Goal: Register for event/course

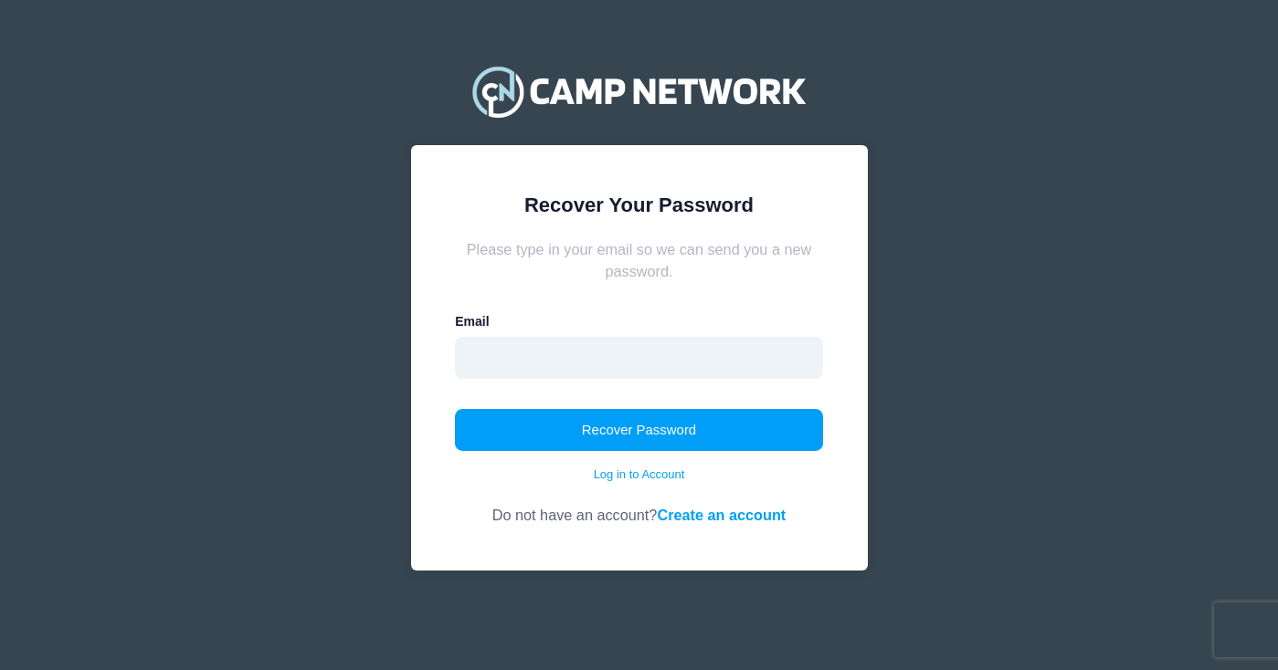
click at [631, 359] on input "email" at bounding box center [639, 358] width 368 height 42
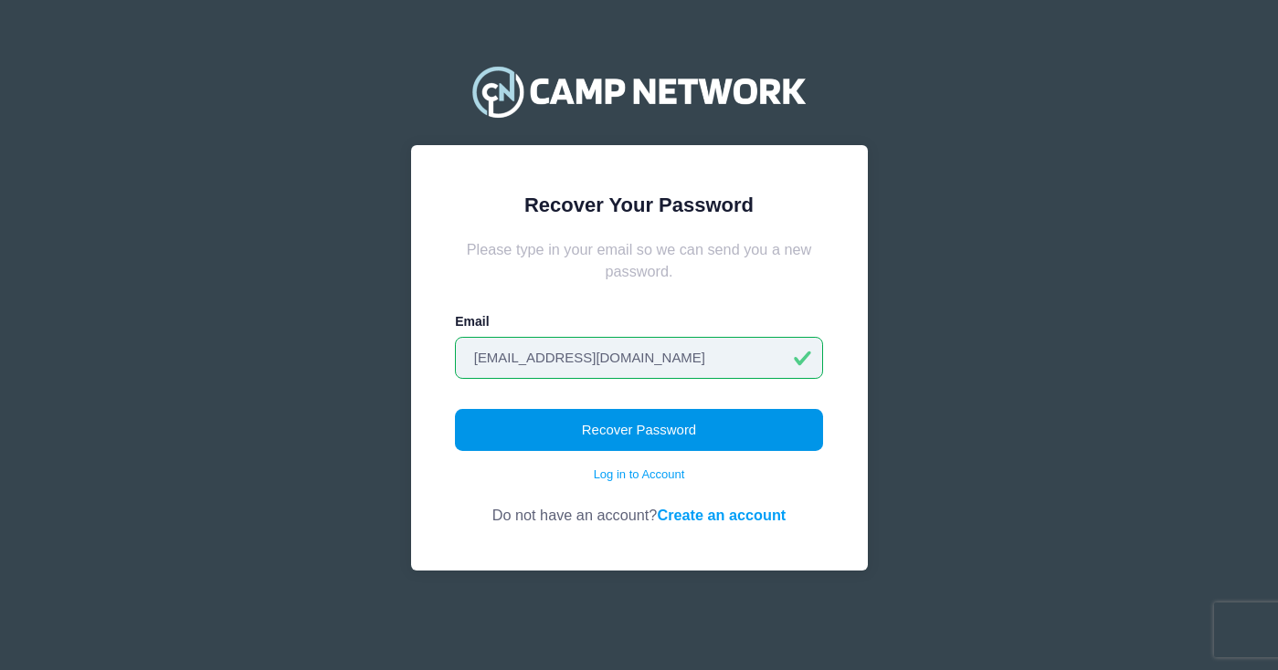
type input "concettapilotto@hotmail.com"
click at [640, 416] on button "Recover Password" at bounding box center [639, 430] width 368 height 42
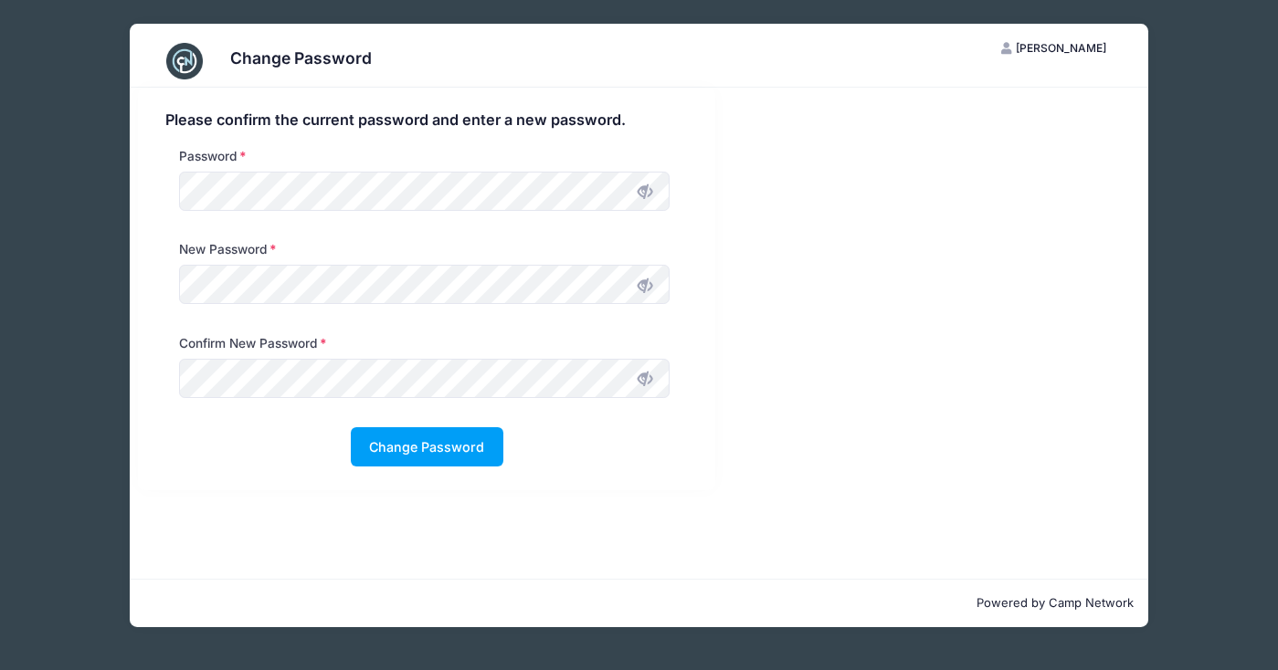
click at [650, 195] on icon at bounding box center [644, 191] width 15 height 15
click at [637, 285] on span at bounding box center [643, 284] width 31 height 31
click at [651, 375] on icon at bounding box center [644, 379] width 15 height 15
click at [404, 436] on button "Change Password" at bounding box center [427, 446] width 153 height 39
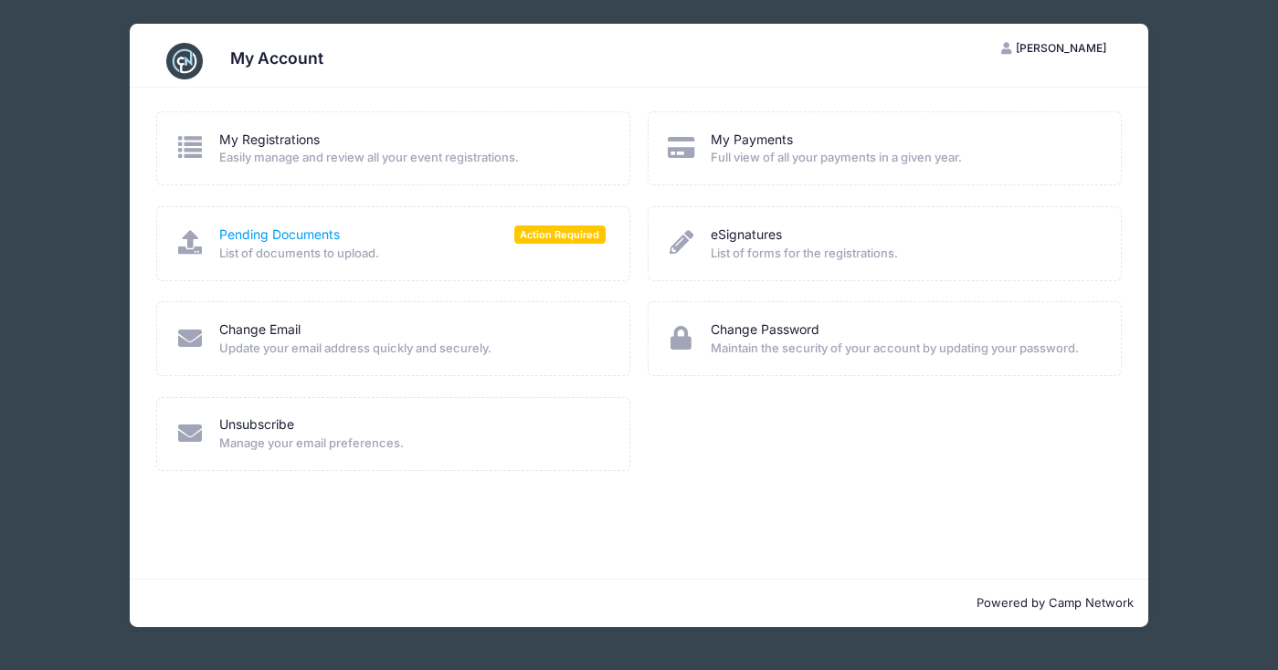
click at [305, 233] on link "Pending Documents" at bounding box center [279, 235] width 121 height 19
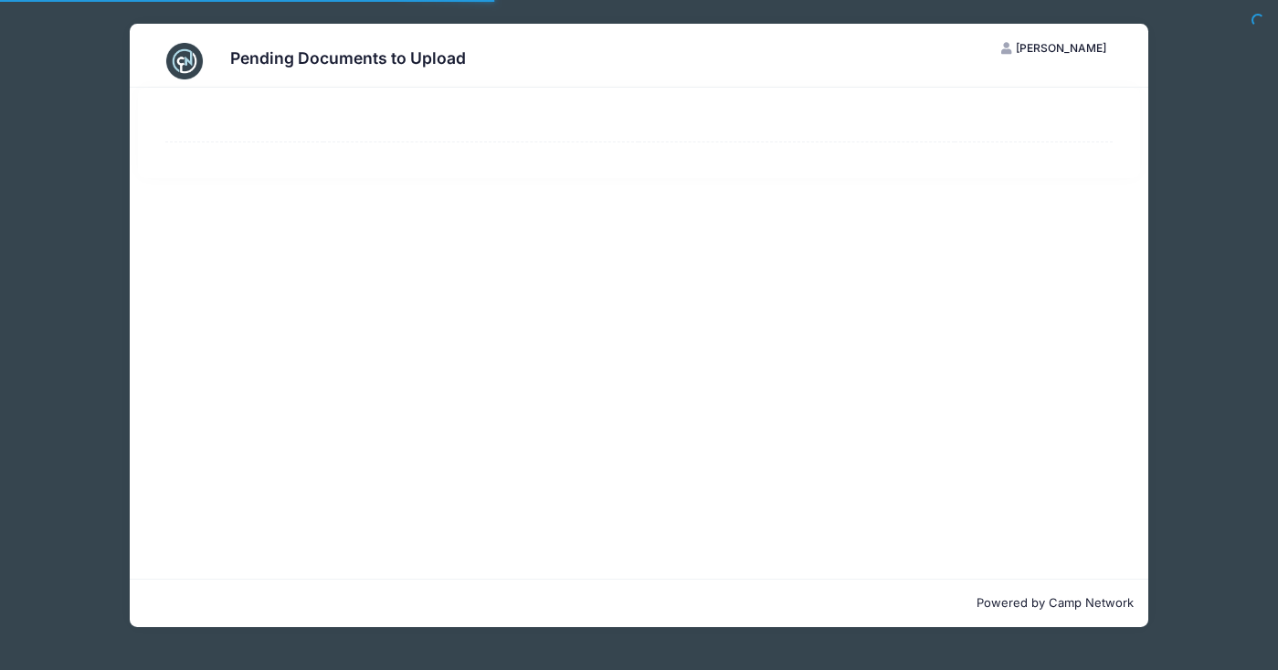
select select "50"
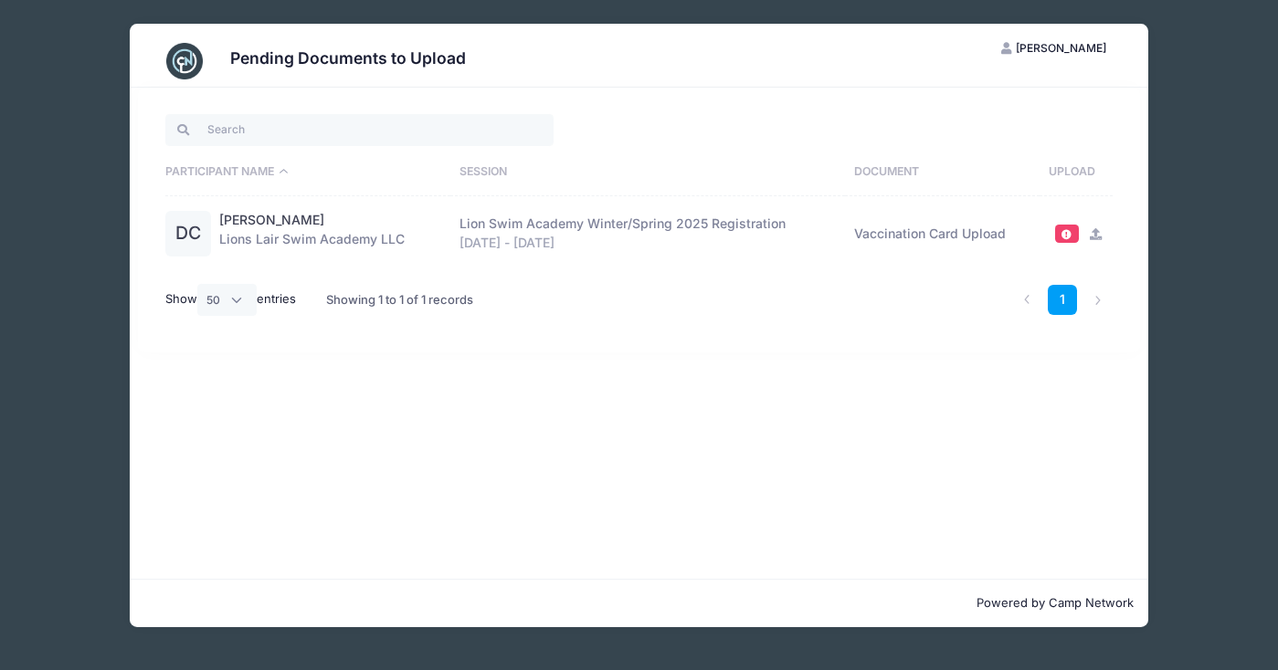
click at [120, 229] on div "Pending Documents to Upload CP Concetta Pilotto My Account Logout Participant N…" at bounding box center [638, 325] width 1223 height 651
click at [195, 65] on img at bounding box center [184, 61] width 37 height 37
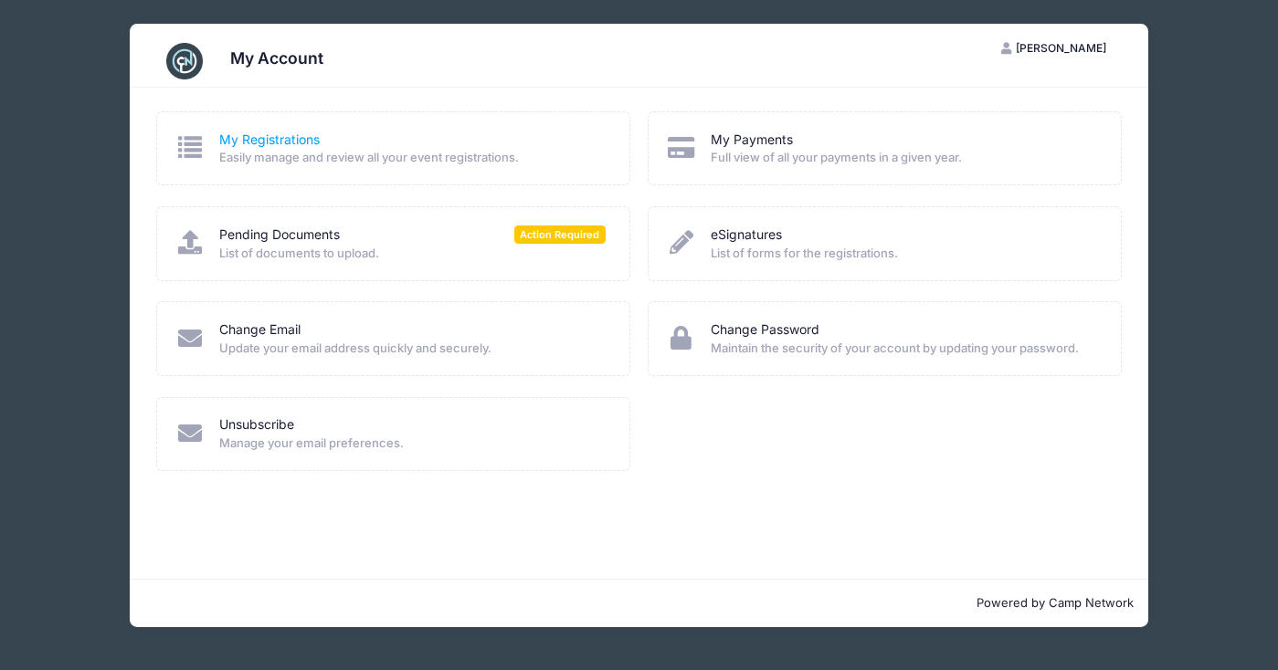
click at [257, 135] on link "My Registrations" at bounding box center [269, 140] width 100 height 19
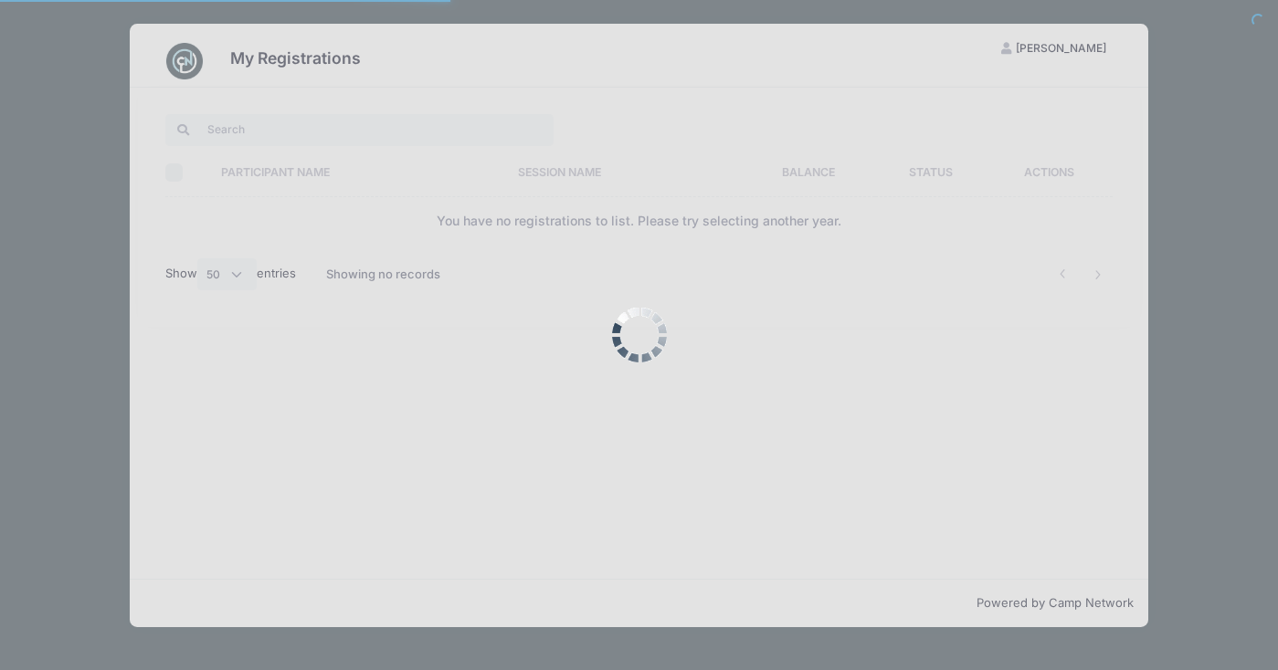
select select "50"
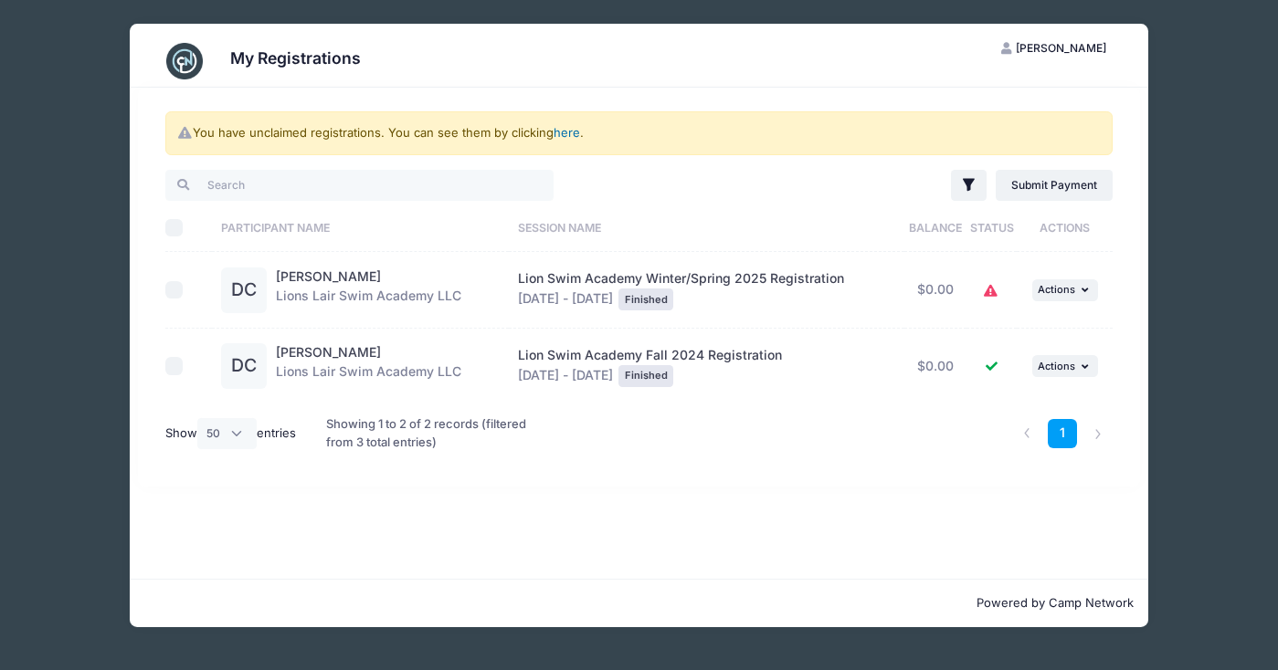
click at [569, 132] on link "here" at bounding box center [566, 132] width 26 height 15
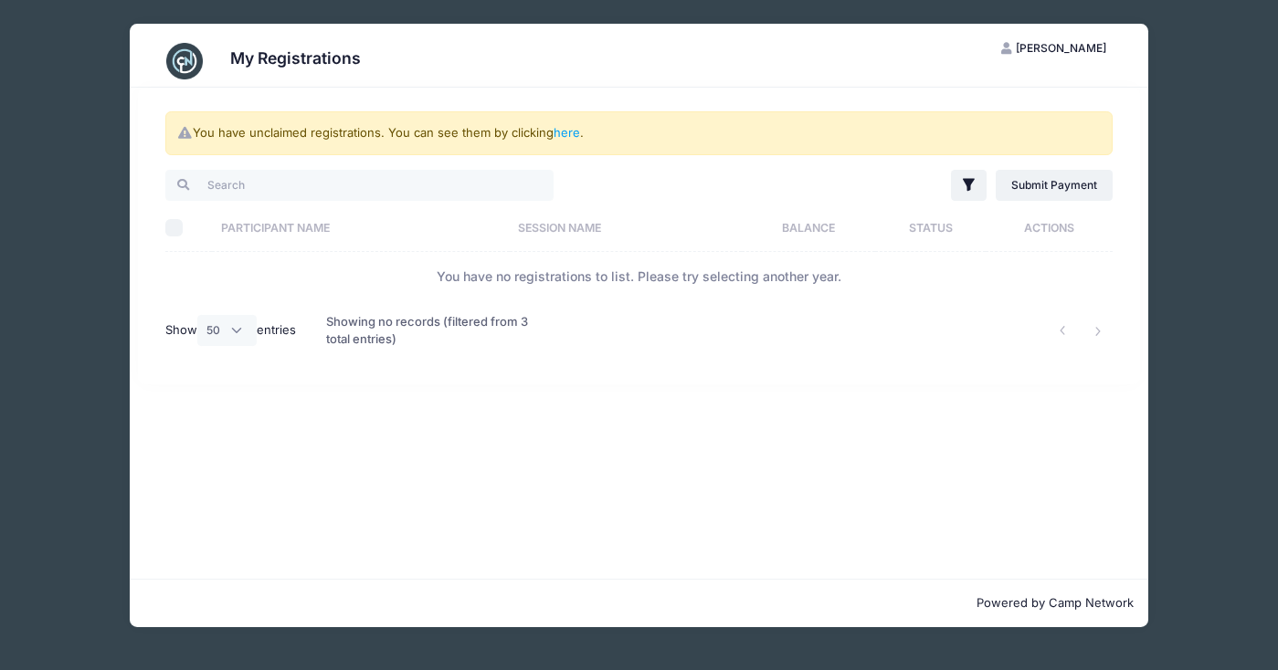
click at [575, 223] on th "Session Name" at bounding box center [626, 228] width 232 height 48
click at [955, 336] on div at bounding box center [839, 330] width 563 height 59
click at [745, 278] on td "You have no registrations to list. Please try selecting another year." at bounding box center [639, 276] width 948 height 48
click at [500, 320] on div "Showing no records (filtered from 3 total entries)" at bounding box center [438, 330] width 224 height 59
click at [276, 64] on h3 "My Registrations" at bounding box center [295, 57] width 131 height 19
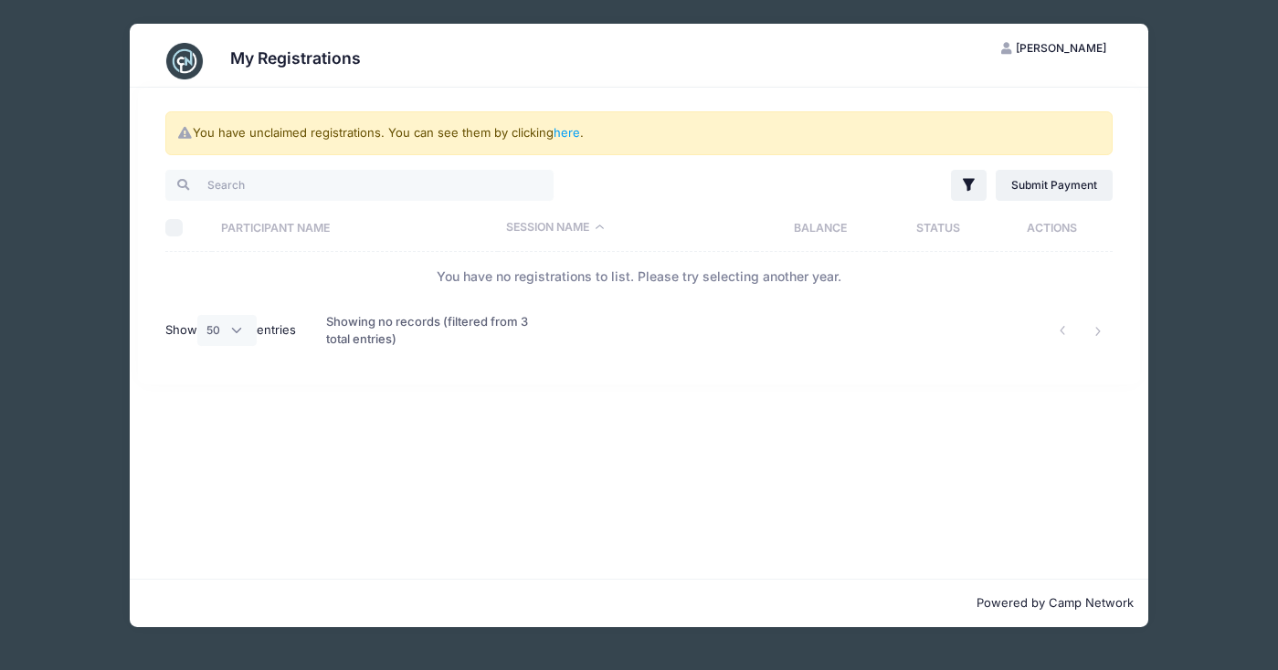
click at [190, 60] on img at bounding box center [184, 61] width 37 height 37
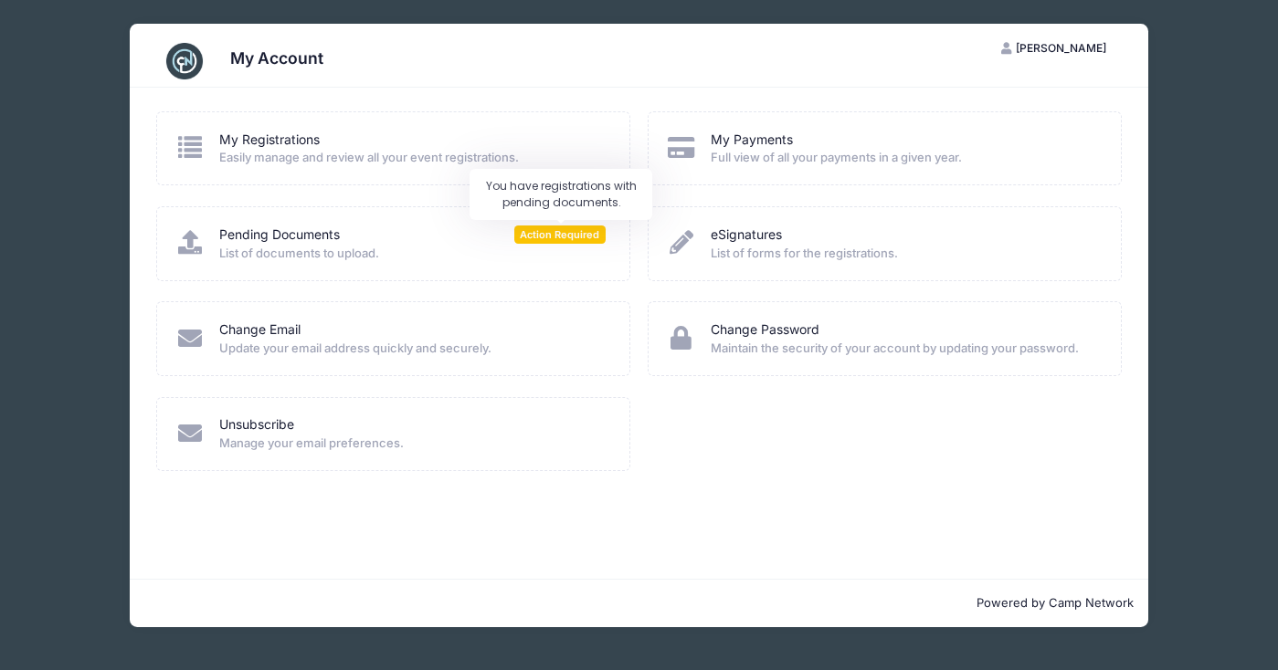
click at [557, 237] on span "Action Required" at bounding box center [559, 234] width 91 height 17
click at [315, 250] on span "List of documents to upload." at bounding box center [412, 254] width 386 height 18
click at [300, 231] on link "Pending Documents" at bounding box center [279, 235] width 121 height 19
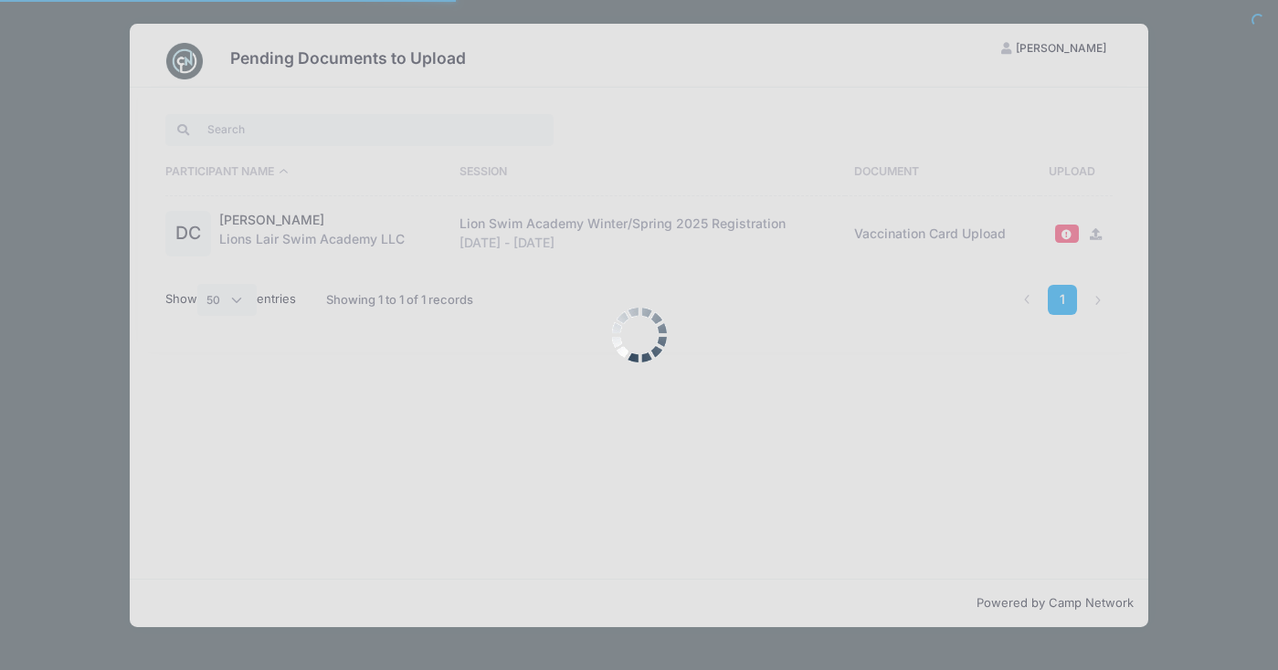
select select "50"
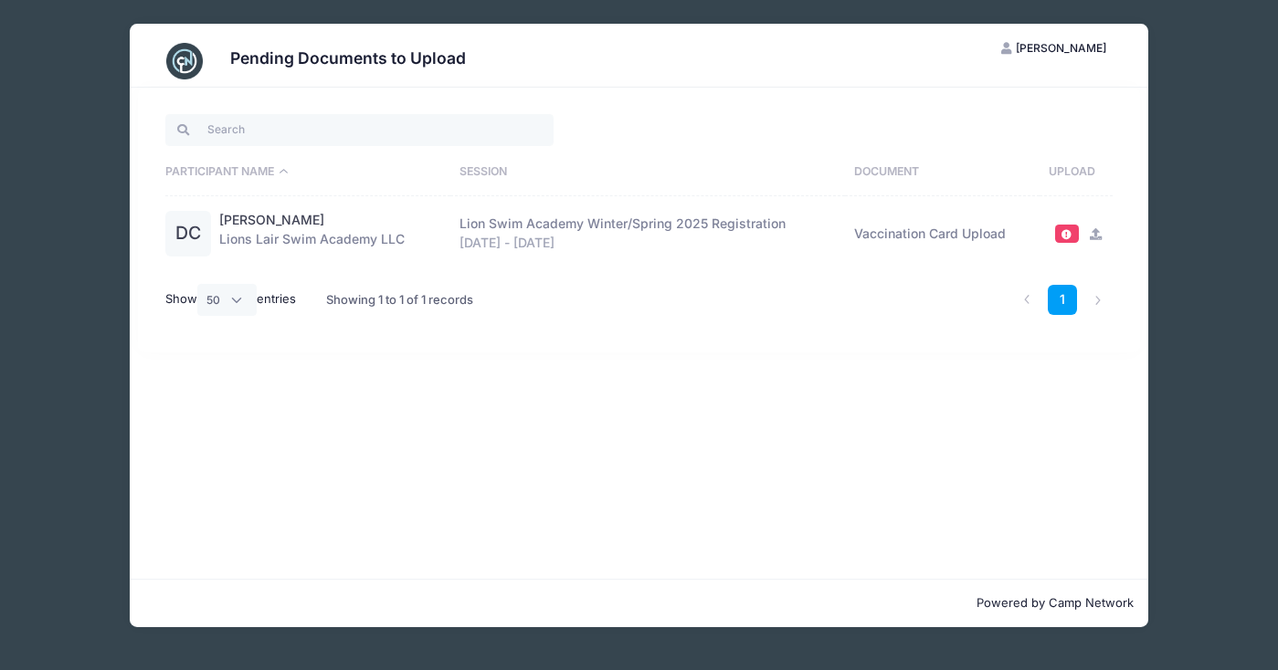
click at [1084, 232] on link at bounding box center [1092, 234] width 21 height 16
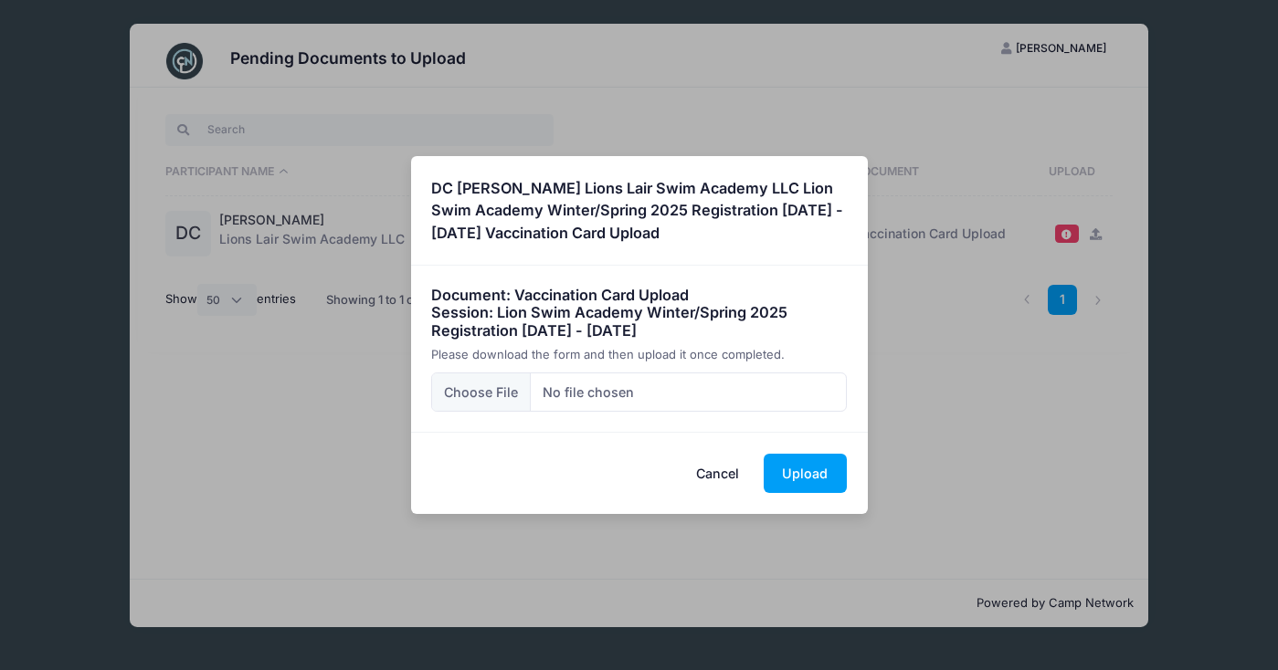
click at [709, 470] on button "Cancel" at bounding box center [717, 473] width 80 height 39
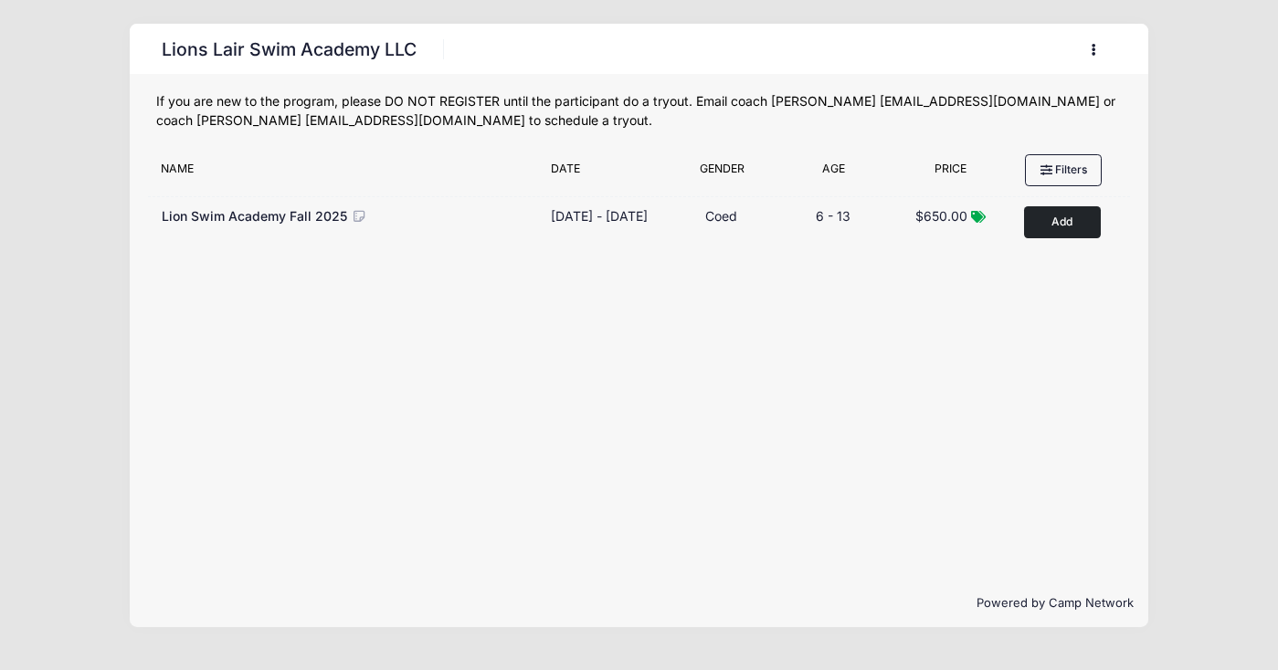
click at [1091, 39] on button "button" at bounding box center [1096, 50] width 49 height 32
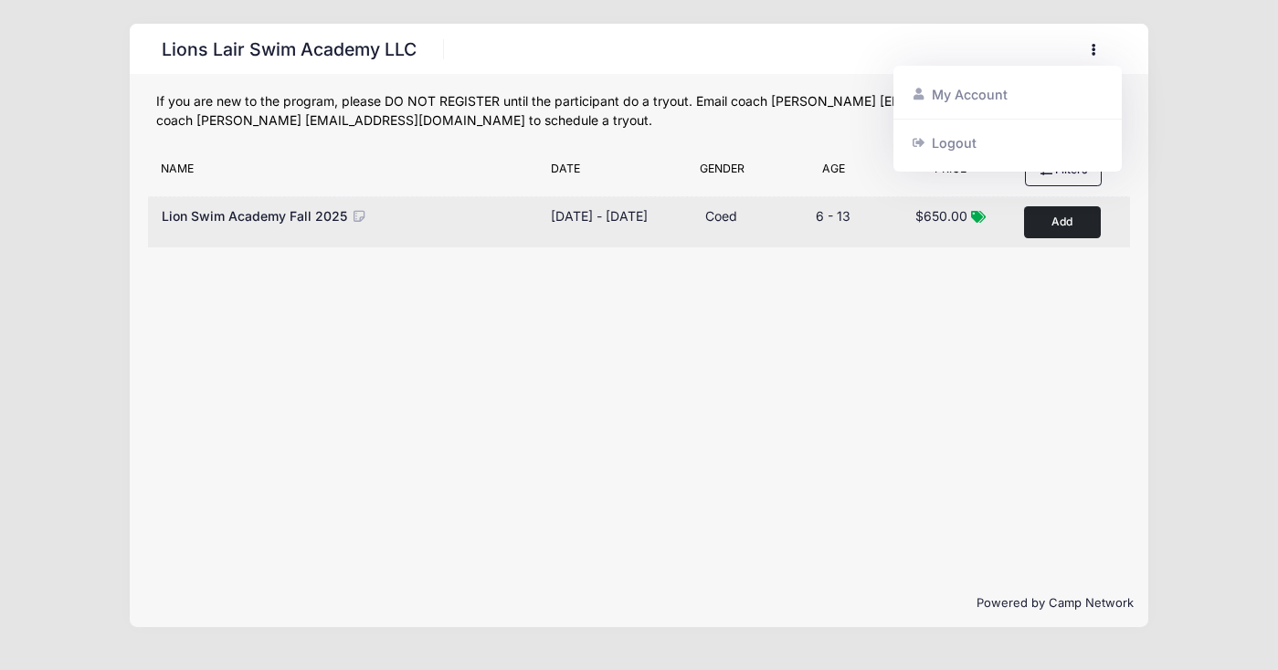
click at [1057, 227] on button "Add to Cart" at bounding box center [1062, 222] width 77 height 32
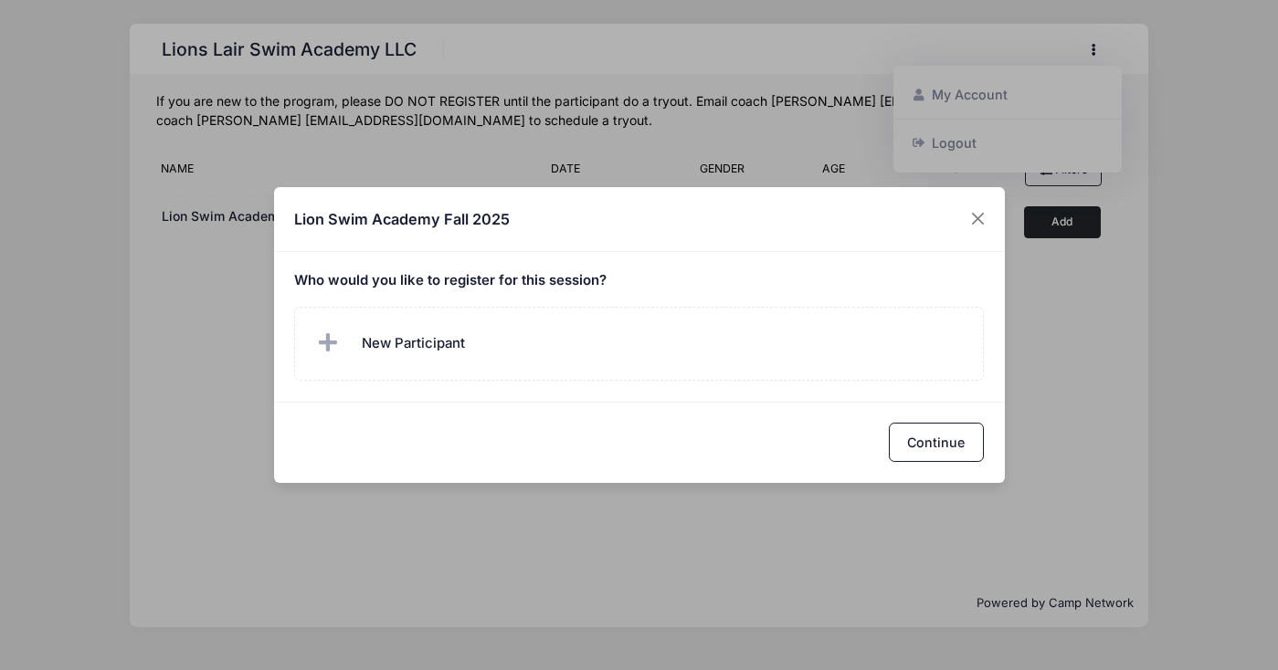
click at [999, 96] on div "Lion Swim Academy Fall 2025 Who would you like to register for this session? Co…" at bounding box center [639, 335] width 1278 height 670
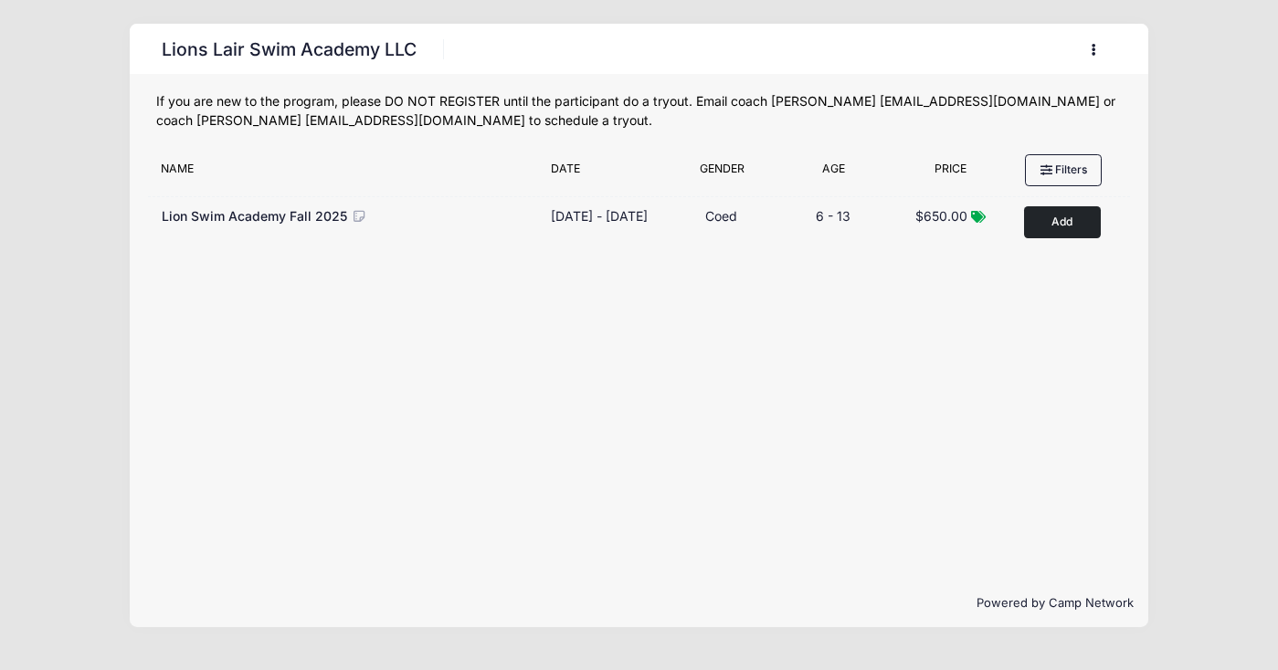
click at [1089, 53] on button "button" at bounding box center [1096, 50] width 49 height 32
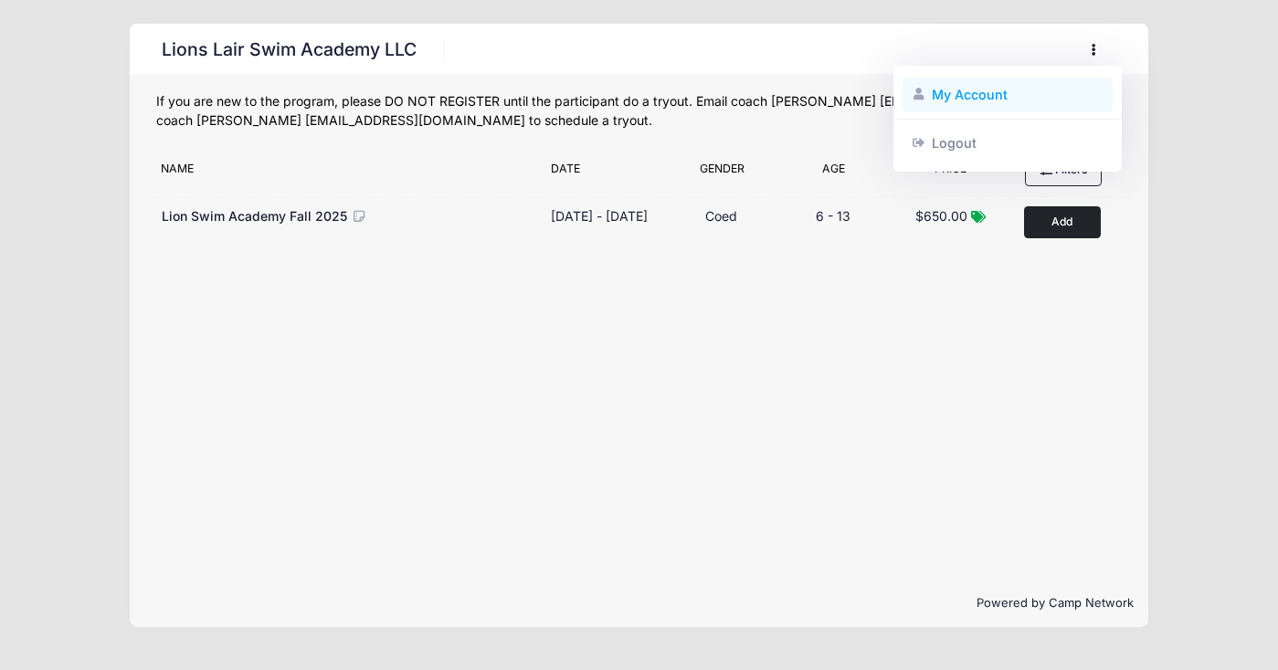
click at [964, 89] on link "My Account" at bounding box center [1007, 95] width 211 height 35
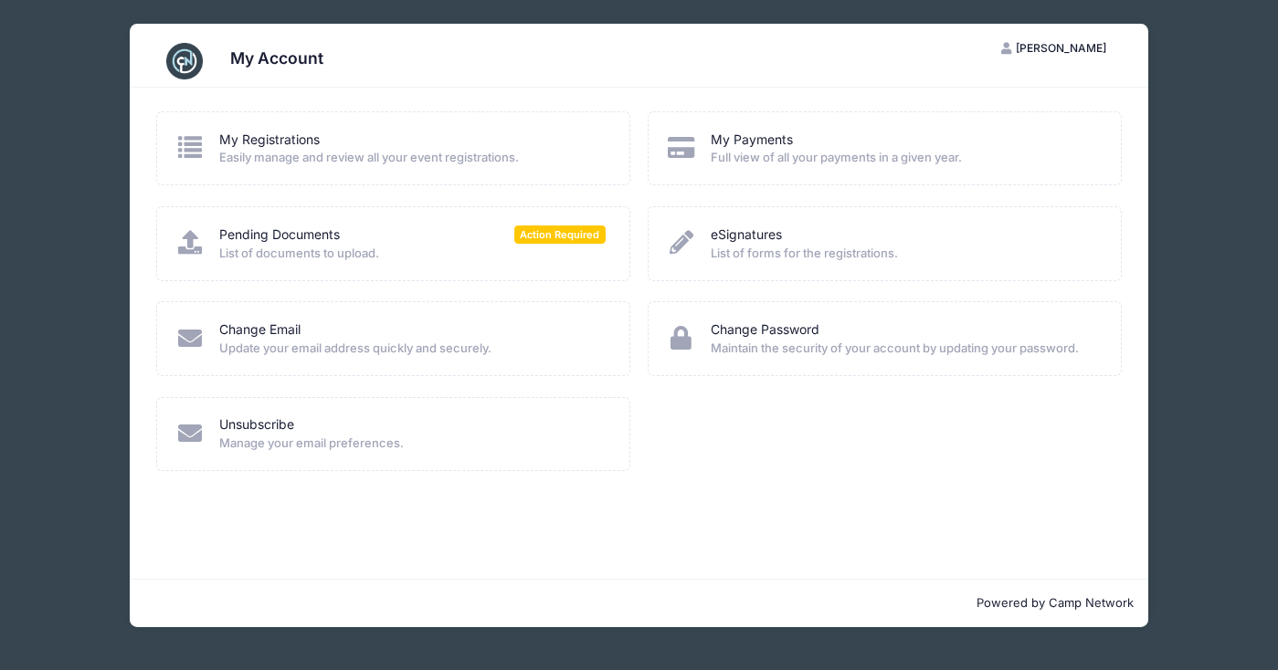
click at [1208, 262] on div "My Account CP [PERSON_NAME] My Account Logout My Registrations Easily manage an…" at bounding box center [638, 325] width 1223 height 651
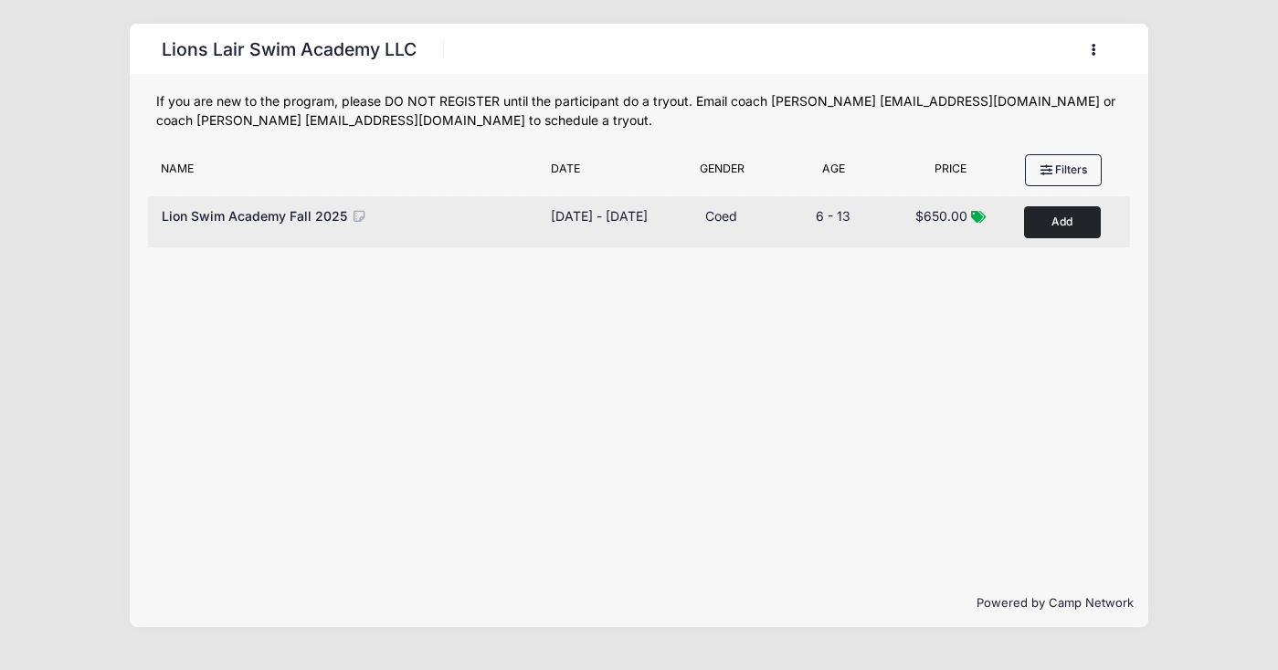
click at [1053, 219] on button "Add to Cart" at bounding box center [1062, 222] width 77 height 32
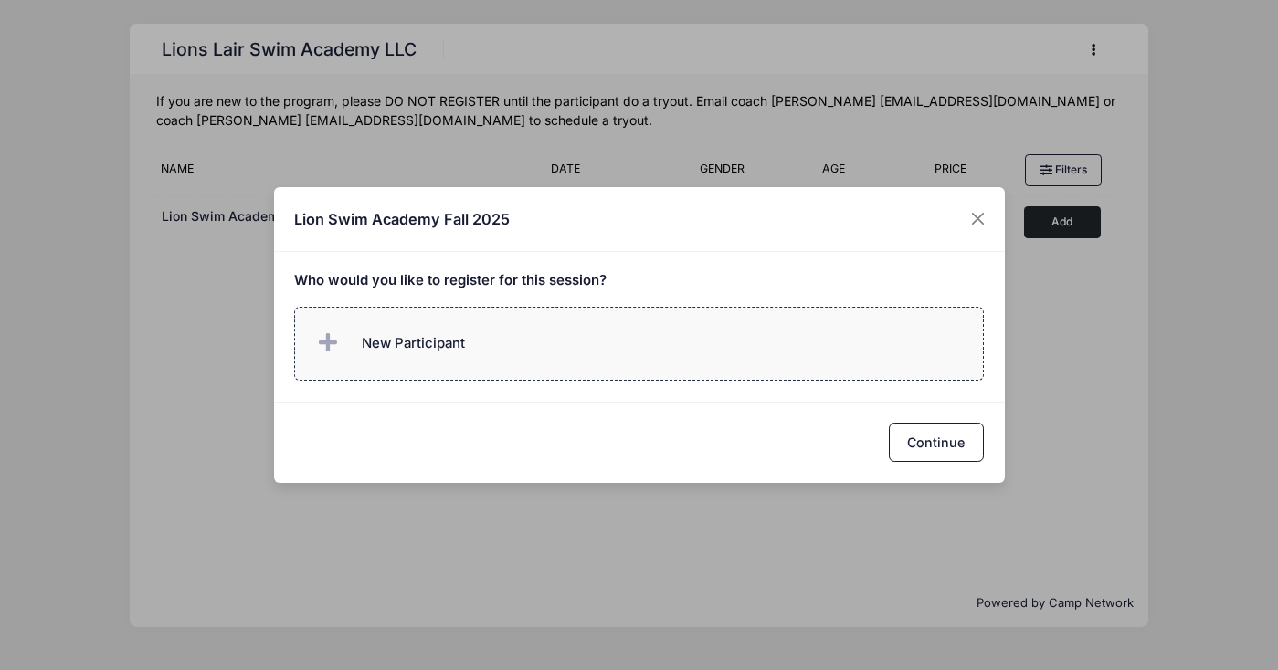
click at [565, 349] on label "New Participant" at bounding box center [638, 344] width 689 height 74
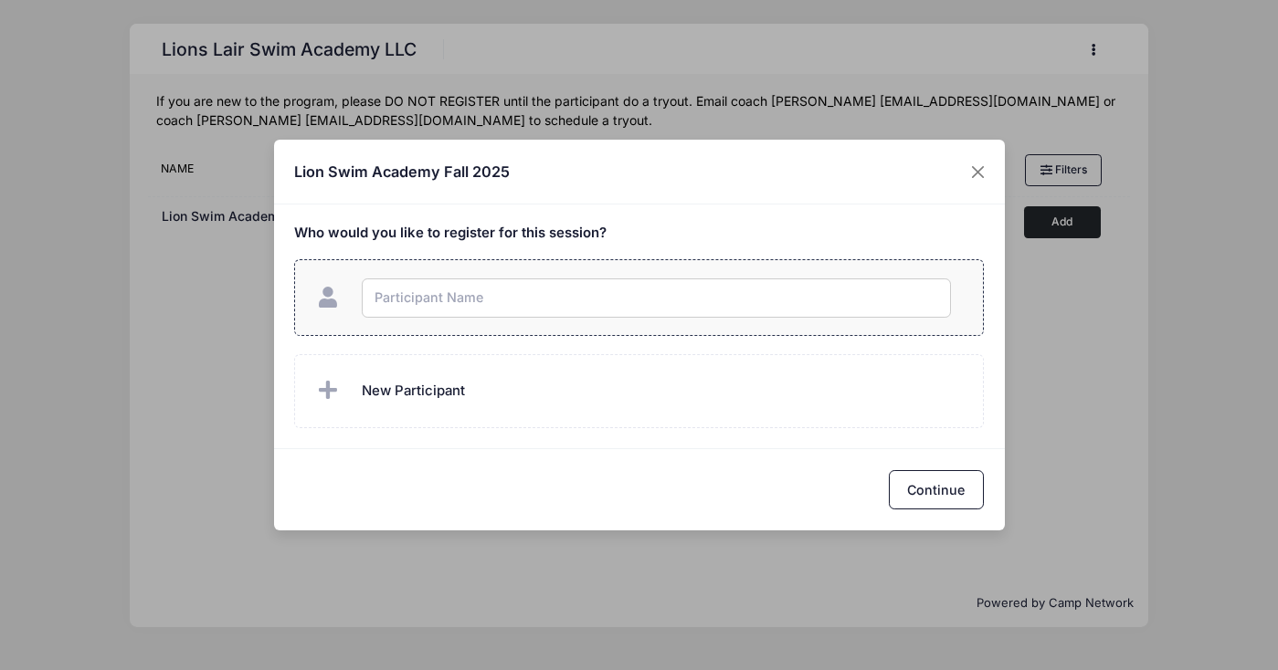
click at [526, 289] on input "text" at bounding box center [656, 298] width 589 height 39
type input "Daniel Capponi"
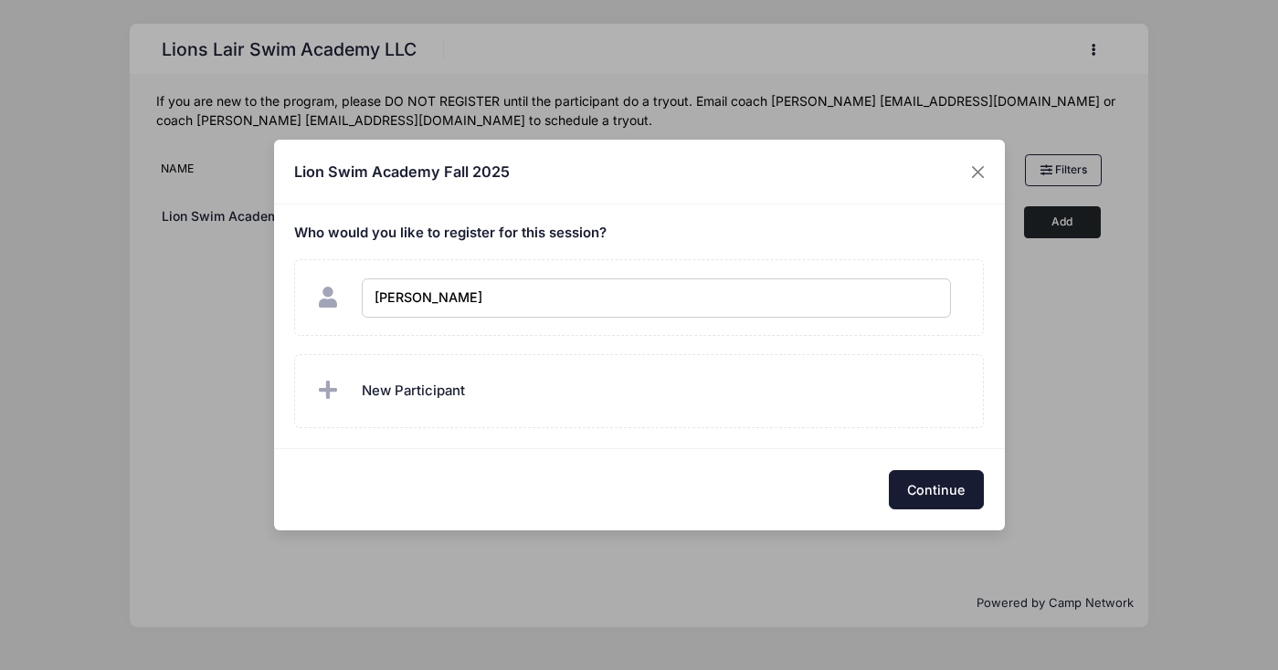
checkbox input "true"
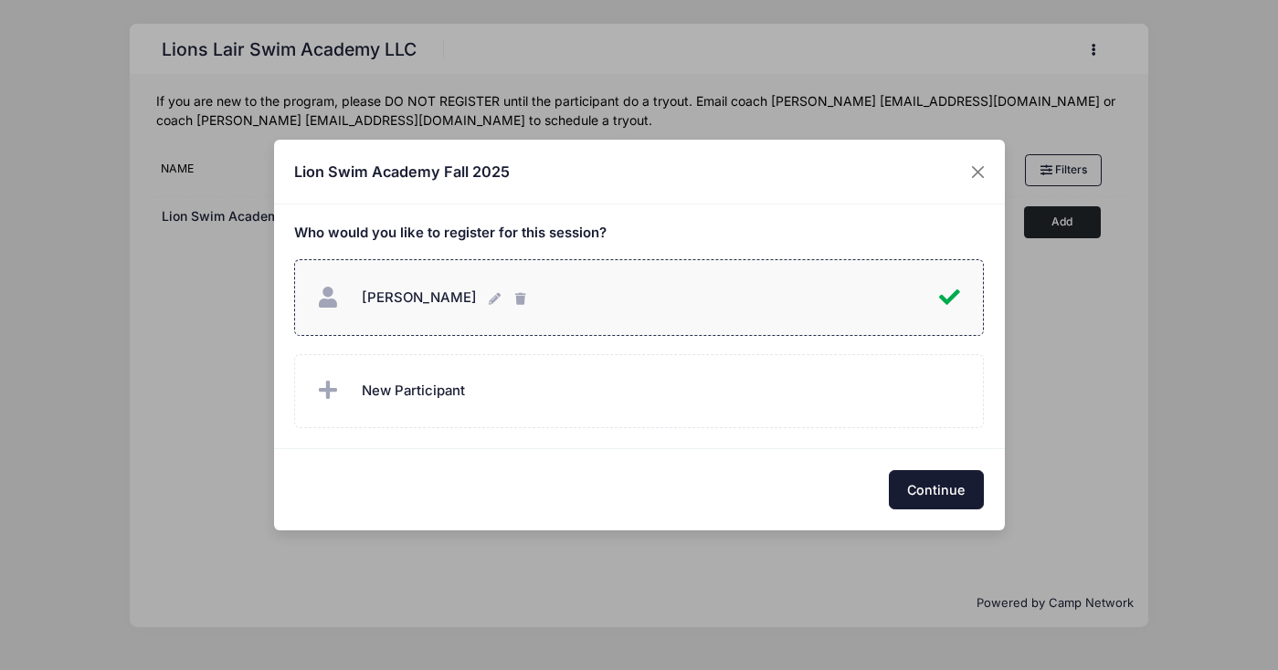
click at [944, 494] on button "Continue" at bounding box center [936, 489] width 95 height 39
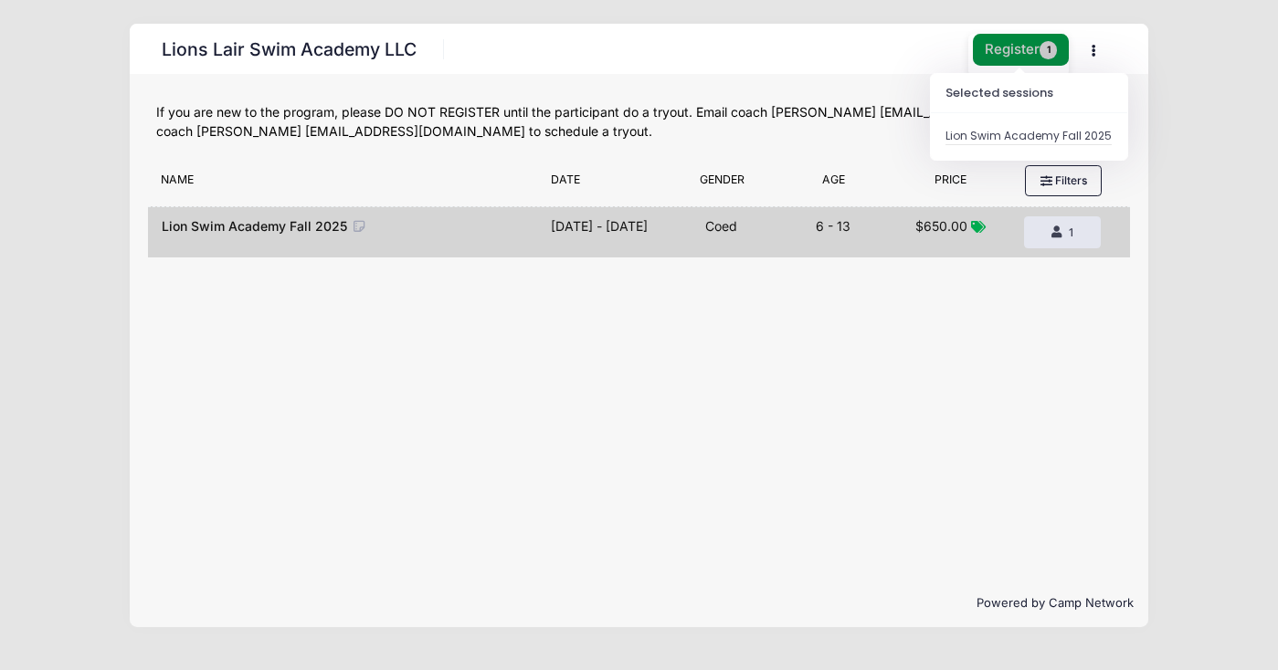
click at [1039, 53] on span "1" at bounding box center [1048, 50] width 18 height 18
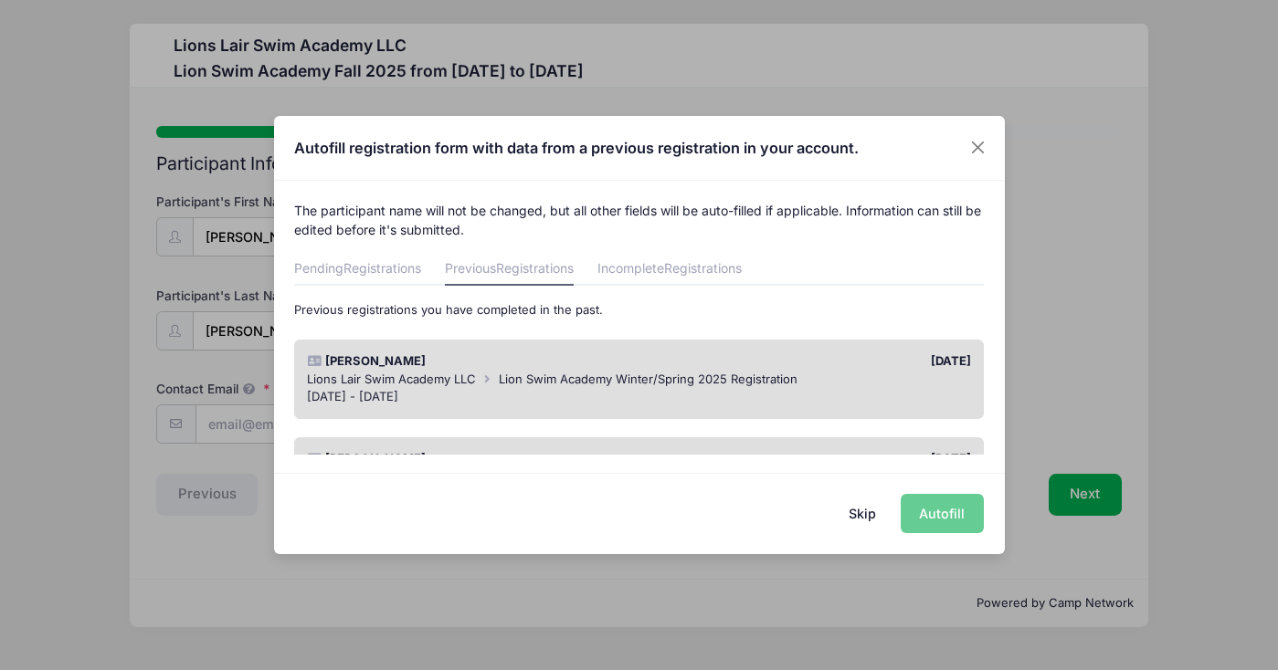
drag, startPoint x: 987, startPoint y: 334, endPoint x: 988, endPoint y: 356, distance: 21.9
click at [988, 356] on div "The participant name will not be changed, but all other fields will be auto-fil…" at bounding box center [639, 318] width 731 height 274
click at [993, 291] on div "The participant name will not be changed, but all other fields will be auto-fil…" at bounding box center [639, 318] width 731 height 274
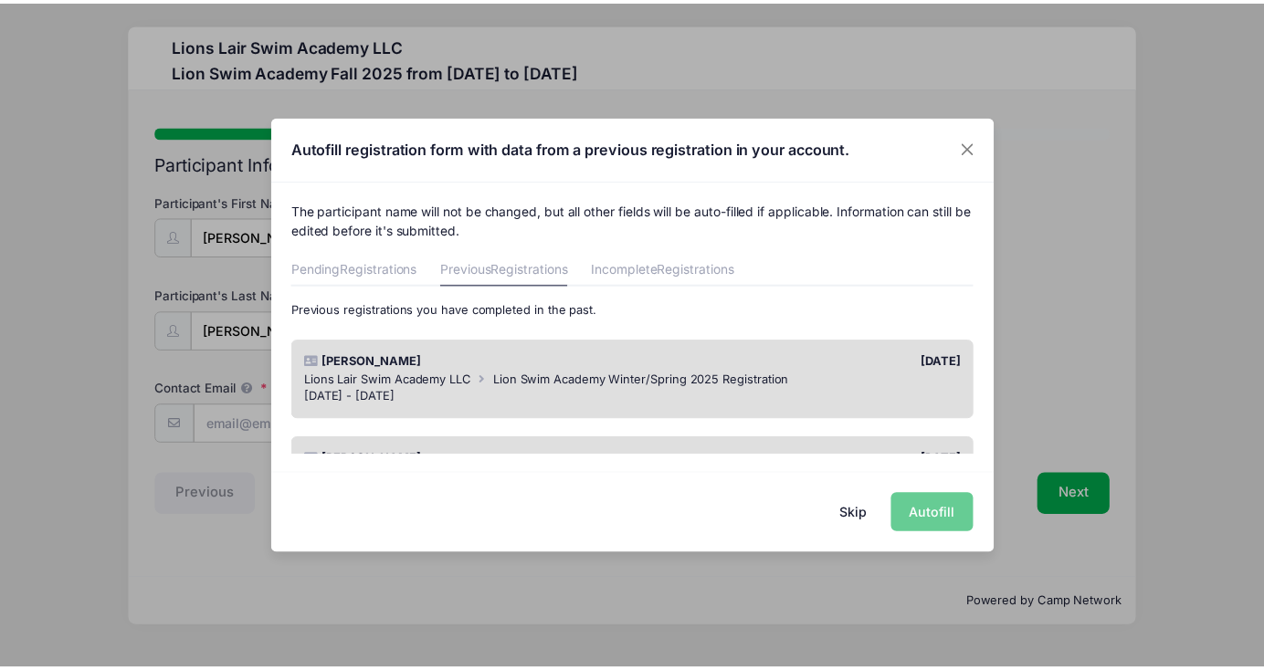
scroll to position [88, 0]
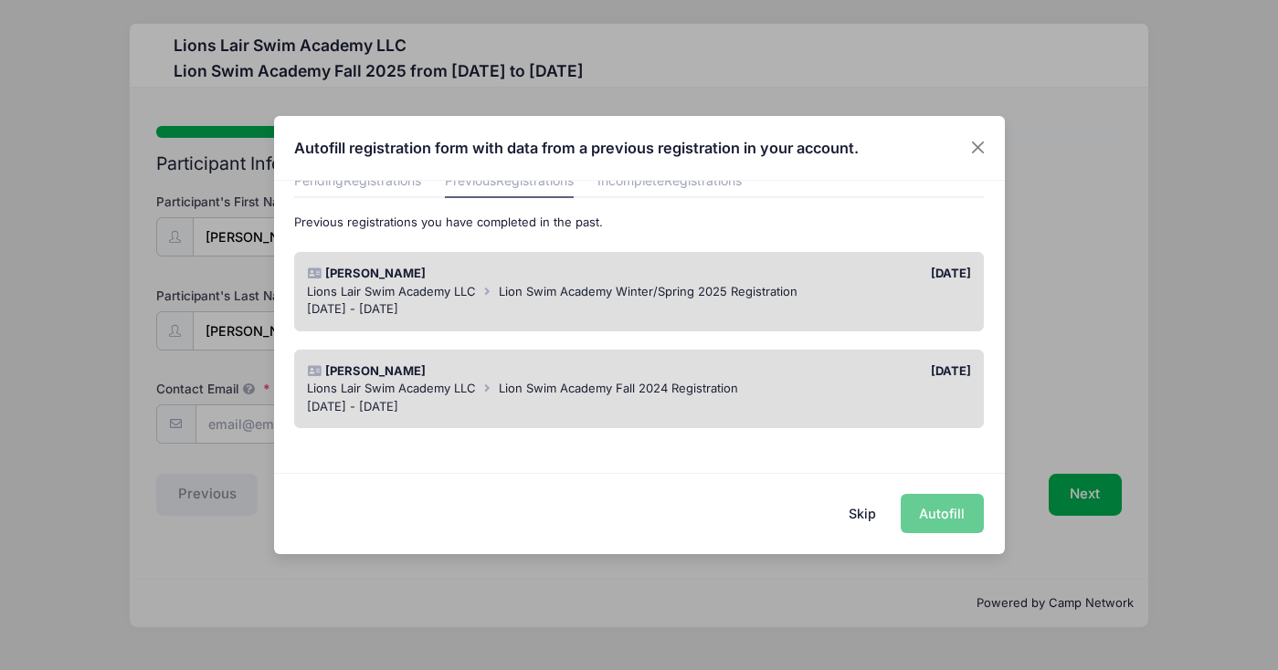
click at [895, 265] on div "[DATE]" at bounding box center [809, 274] width 341 height 18
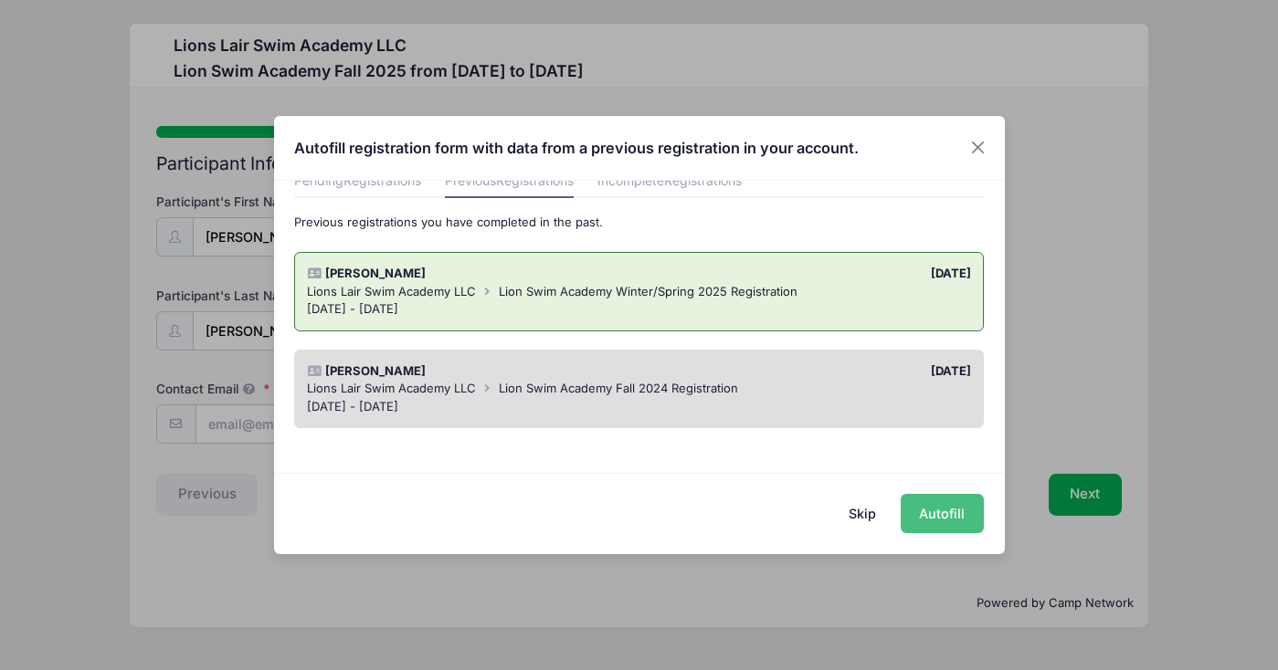
click at [954, 506] on button "Autofill" at bounding box center [941, 513] width 83 height 39
type input "concettapilotto@hotmail.com"
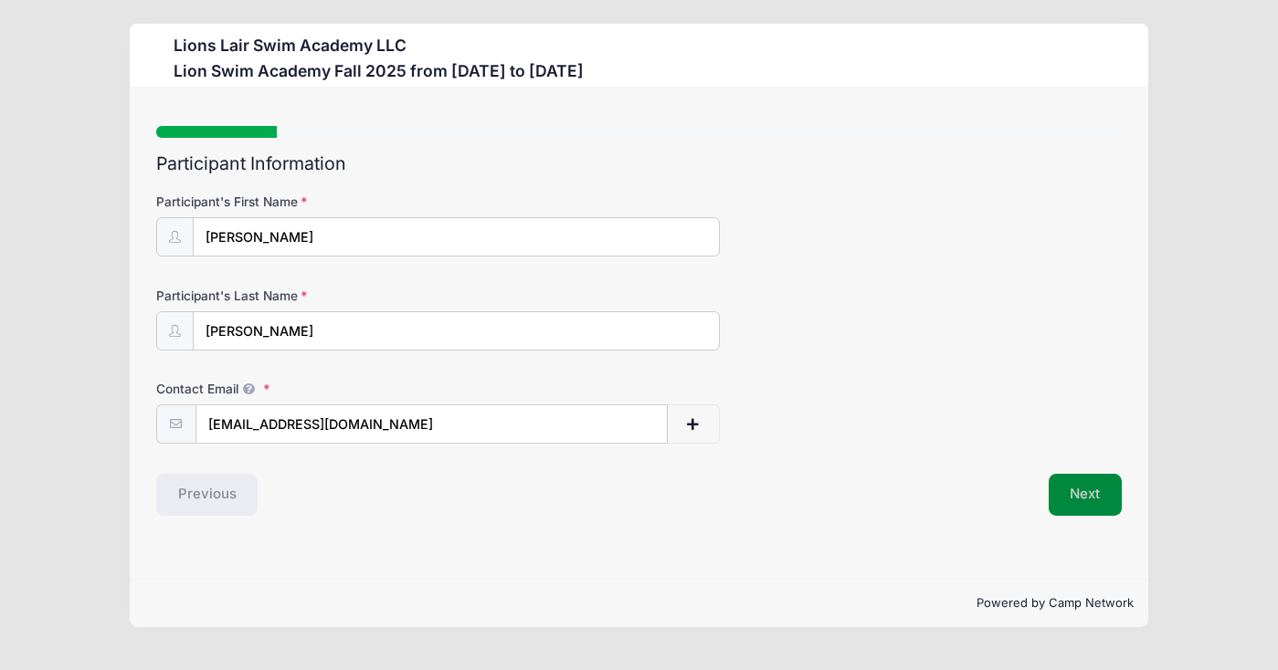
click at [1071, 501] on button "Next" at bounding box center [1085, 495] width 74 height 42
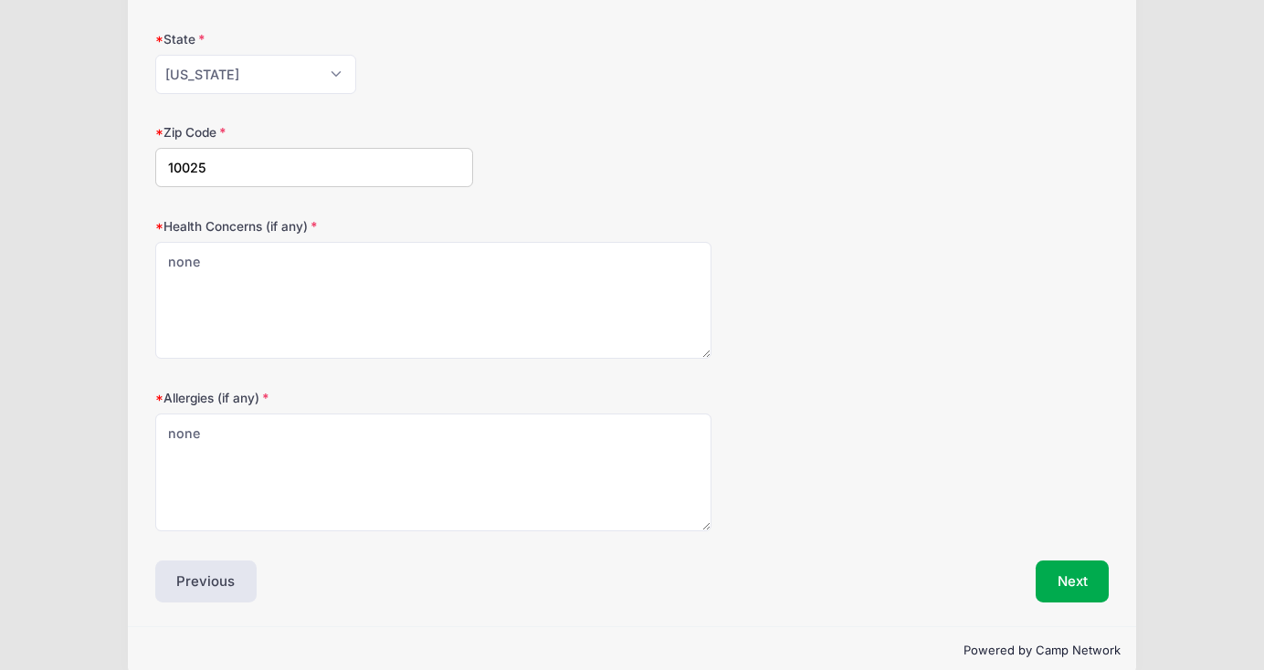
scroll to position [645, 0]
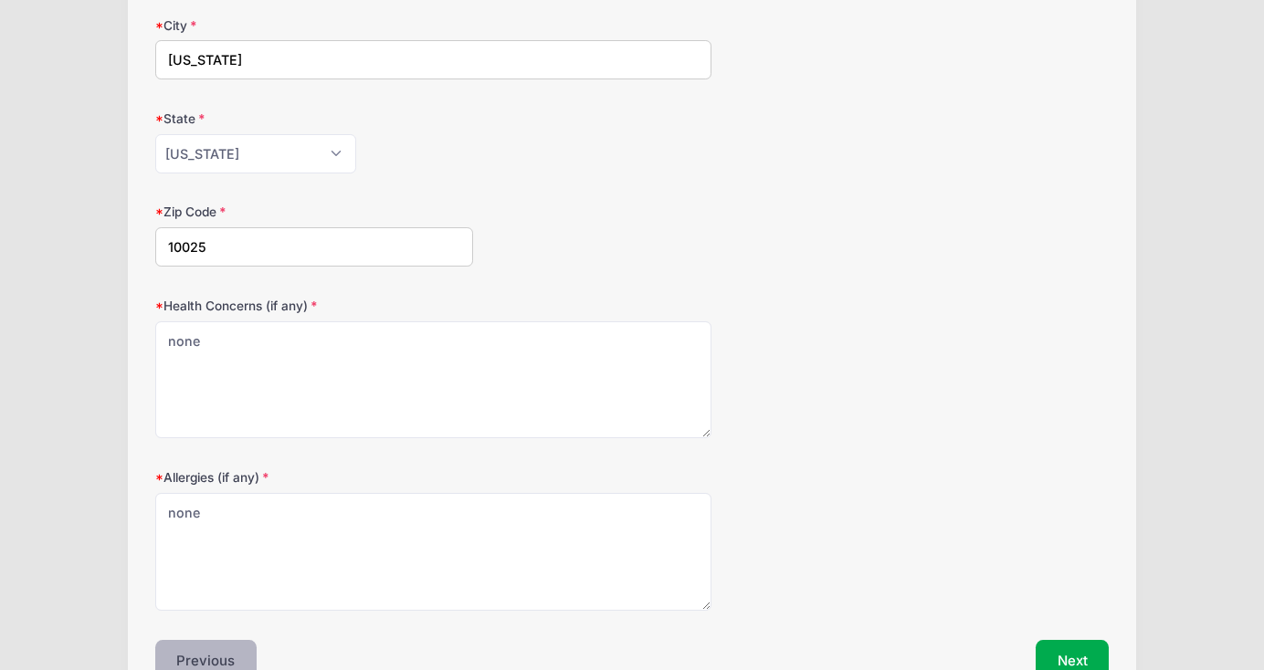
click at [222, 642] on button "Previous" at bounding box center [206, 661] width 102 height 42
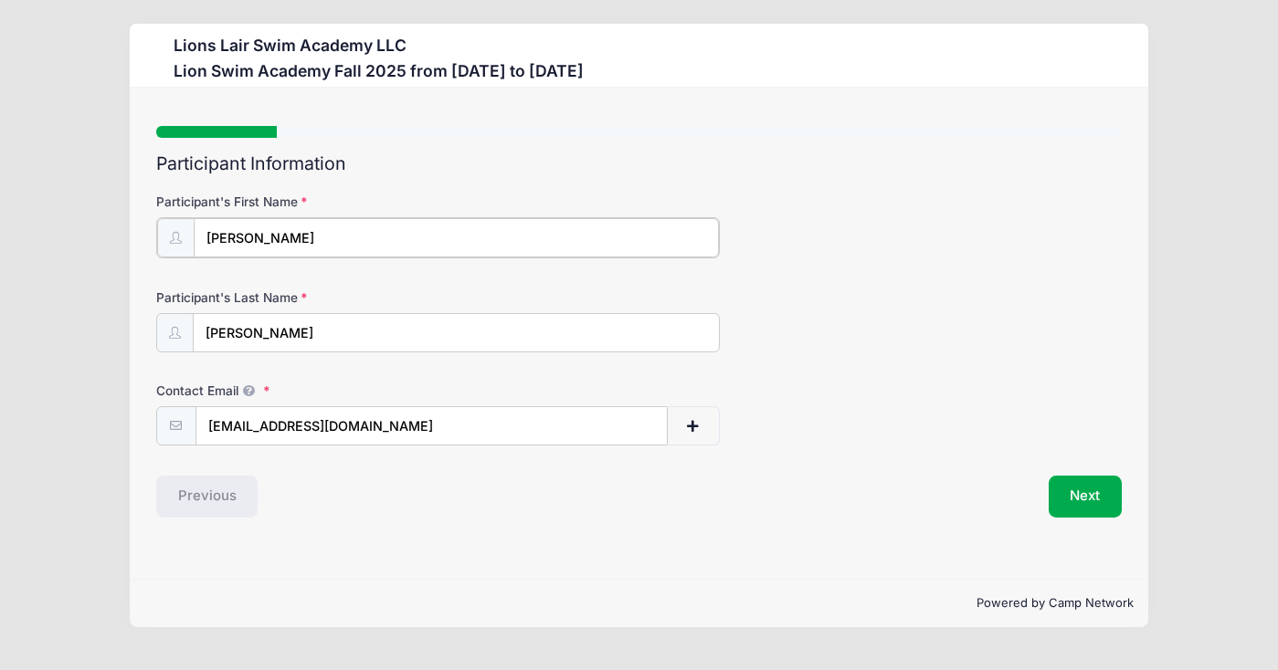
click at [283, 239] on input "Daniel" at bounding box center [456, 237] width 525 height 39
type input "Daniel"
click at [784, 174] on h2 "Participant Information" at bounding box center [638, 163] width 965 height 21
click at [1065, 496] on button "Next" at bounding box center [1085, 495] width 74 height 42
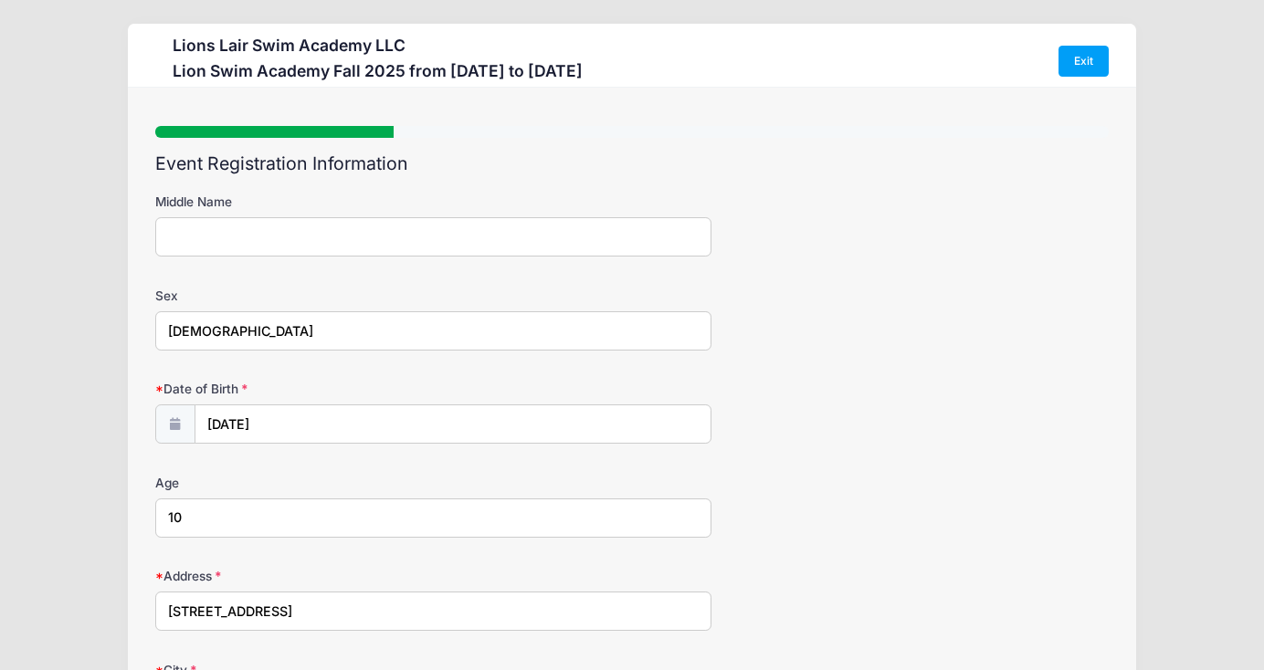
click at [871, 427] on div "Date of Birth 09/20/2014" at bounding box center [632, 412] width 954 height 64
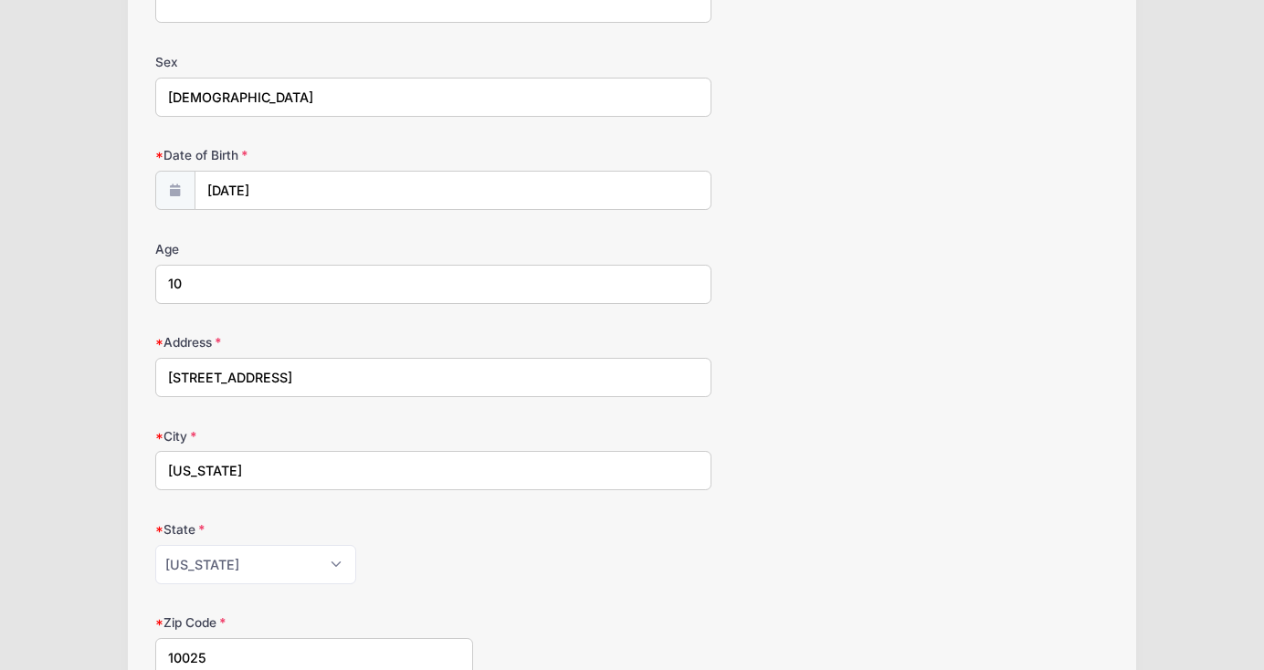
scroll to position [238, 0]
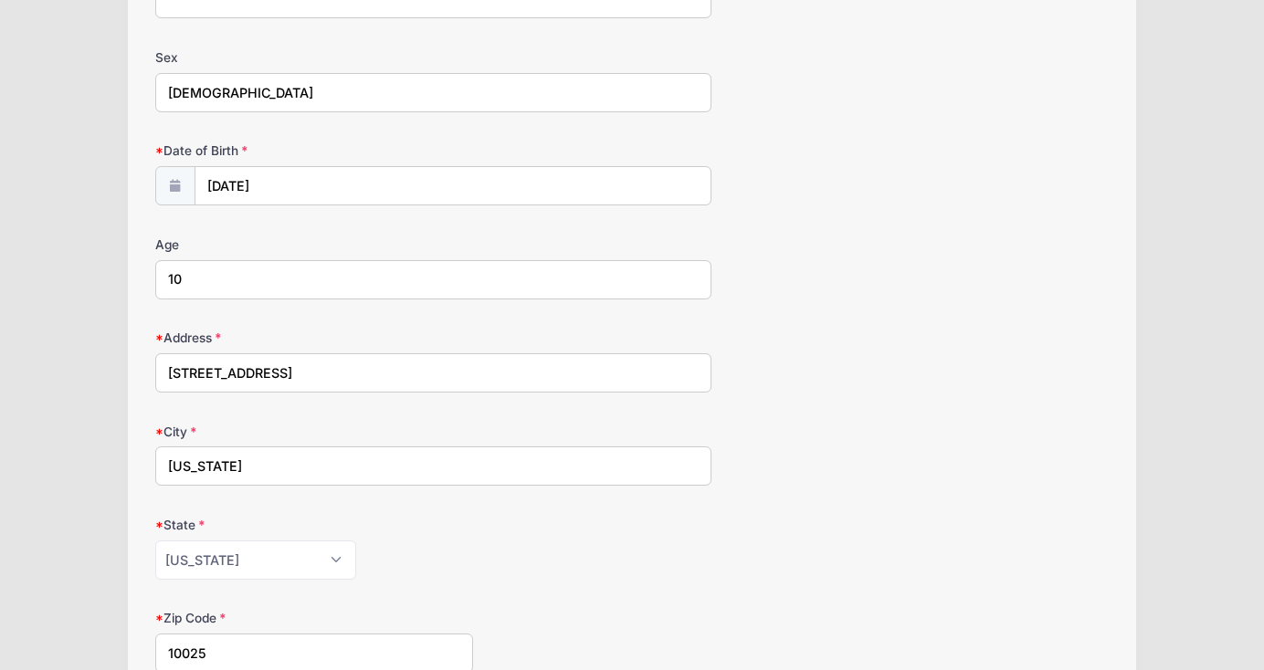
click at [847, 509] on form "Middle Name Sex male Date of Birth 09/20/2014 Age 10 City" at bounding box center [632, 485] width 954 height 1062
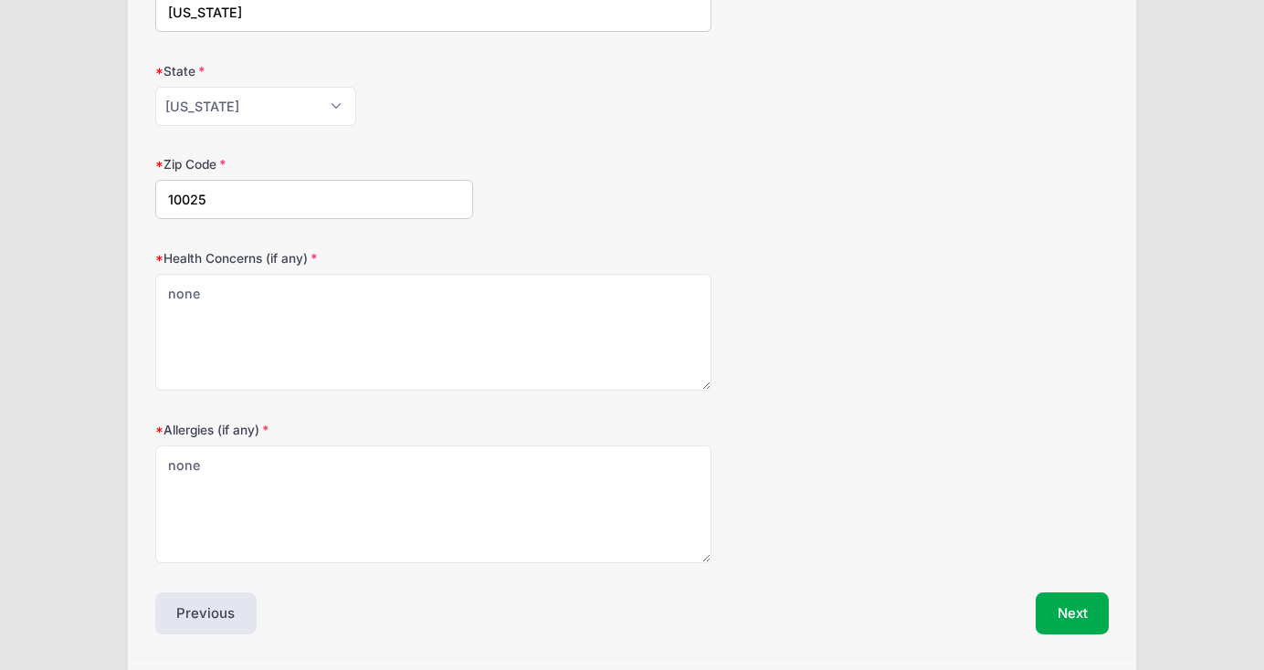
scroll to position [750, 0]
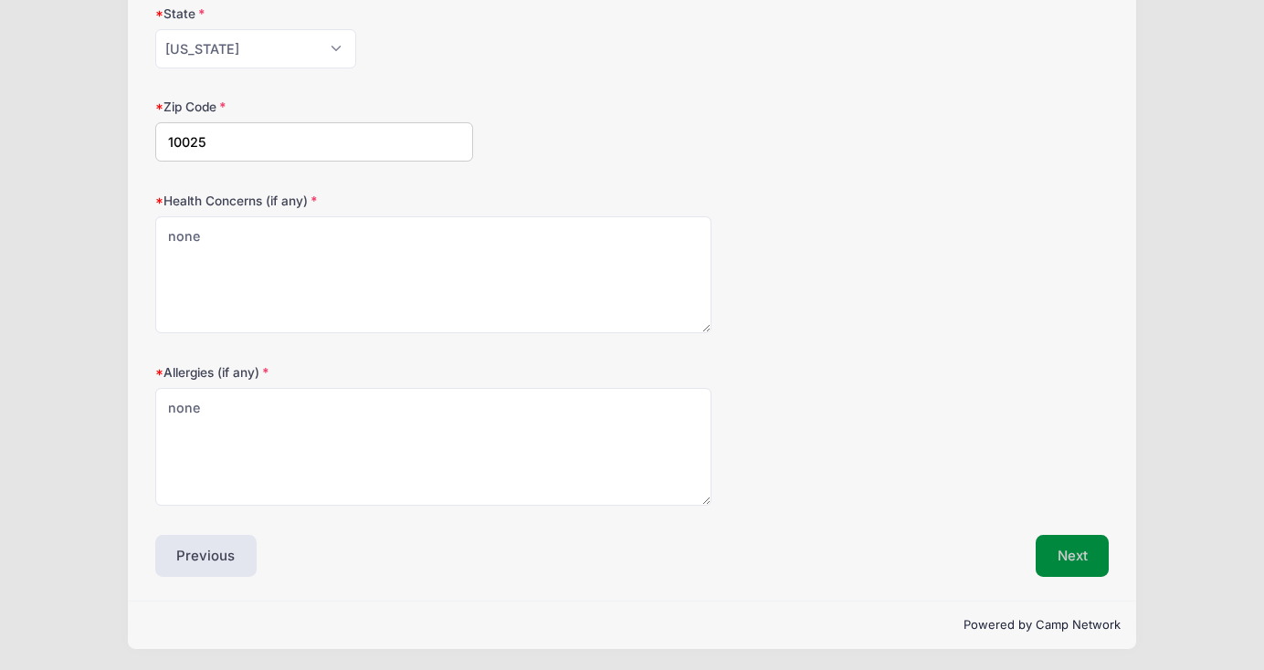
click at [1055, 551] on button "Next" at bounding box center [1073, 556] width 74 height 42
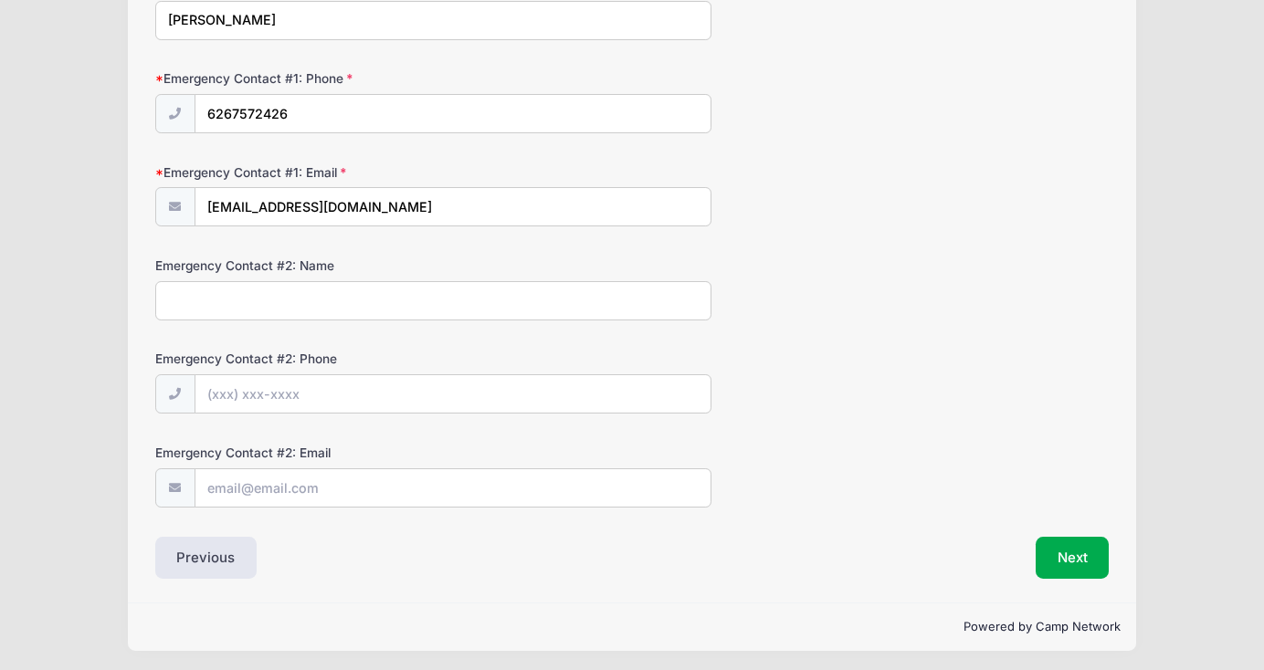
scroll to position [497, 0]
click at [1087, 547] on button "Next" at bounding box center [1073, 559] width 74 height 42
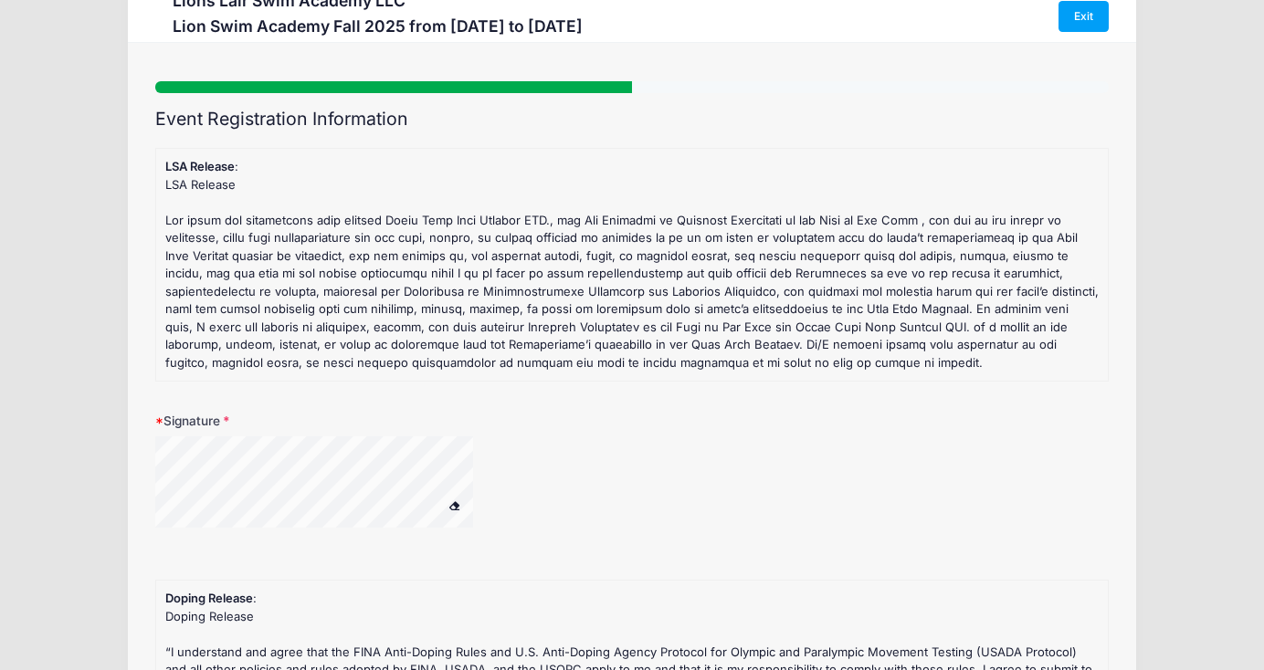
scroll to position [0, 0]
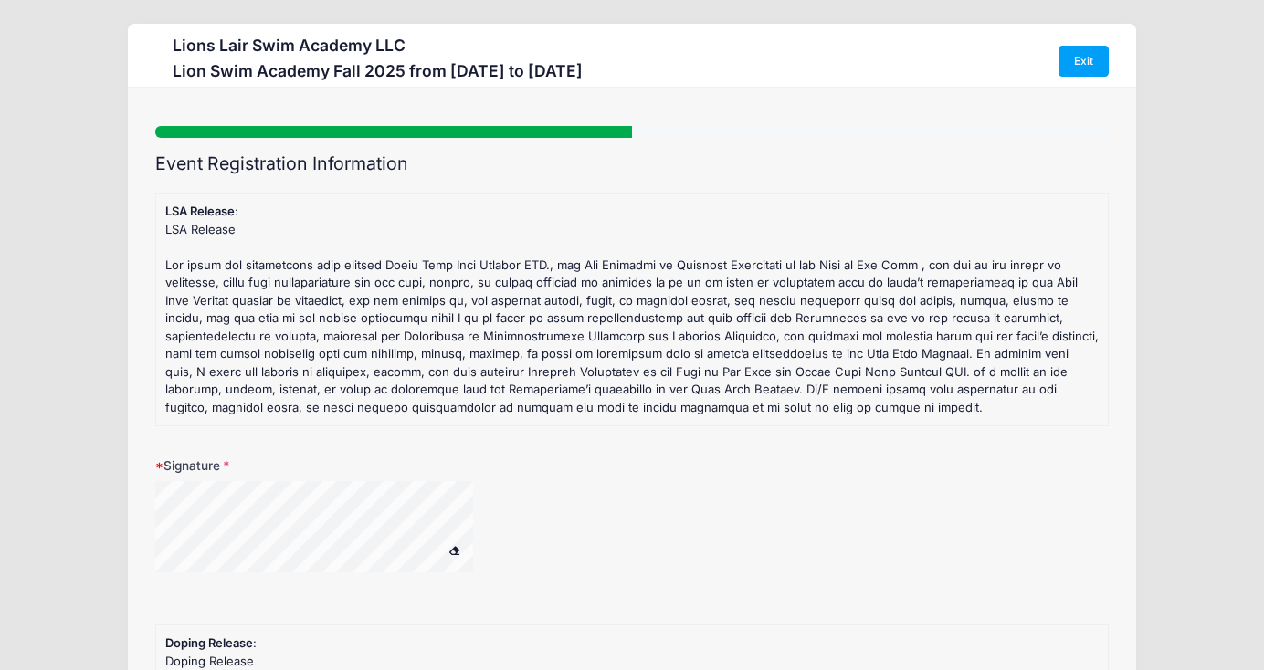
click at [451, 545] on span at bounding box center [453, 550] width 13 height 10
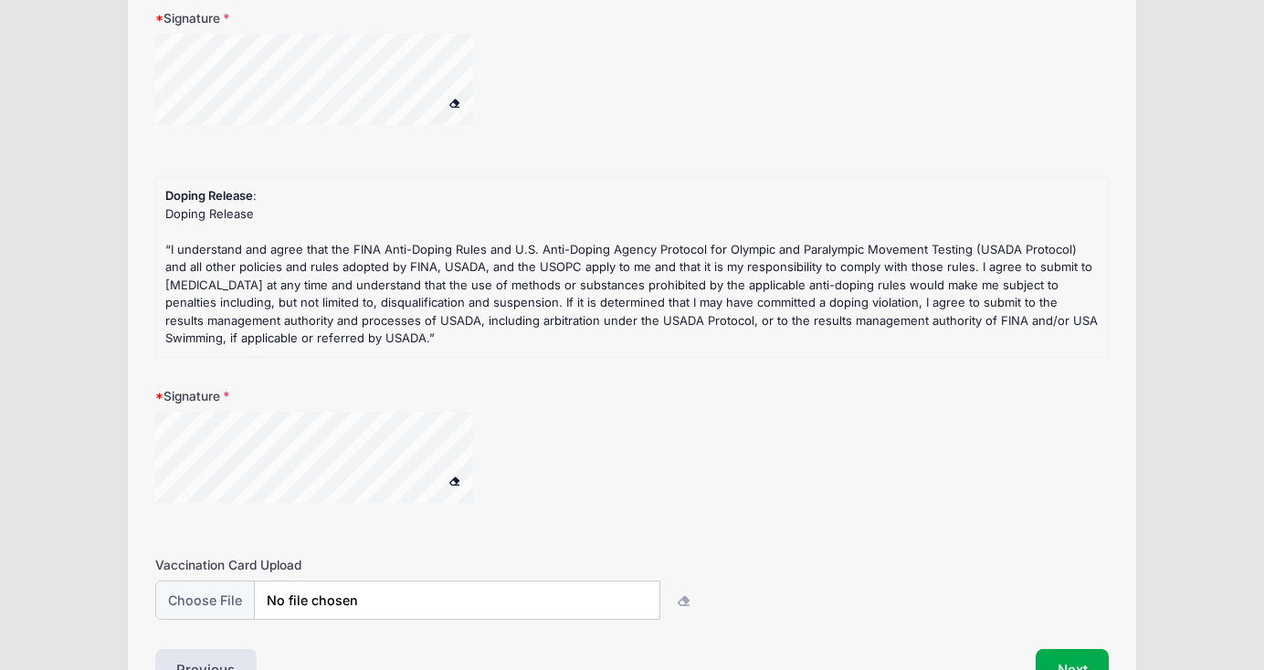
scroll to position [458, 0]
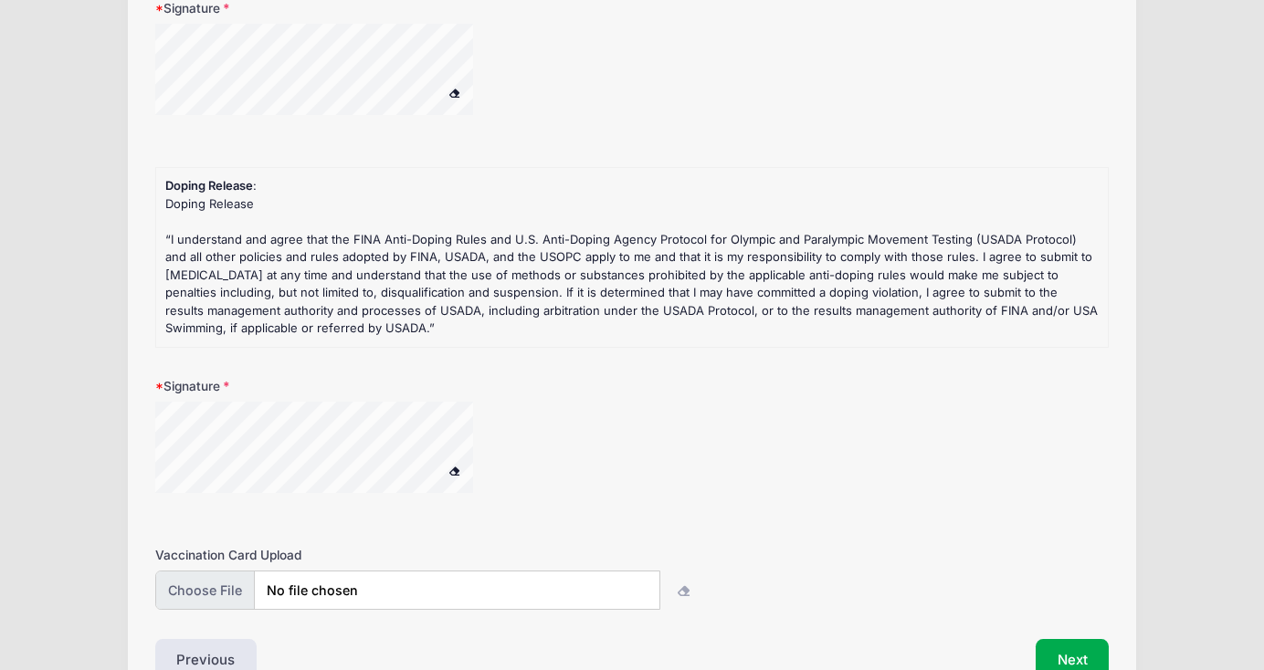
click at [202, 583] on input "file" at bounding box center [407, 590] width 505 height 39
type input "C:\fakepath\PHR Ambulatory Summary.pdf"
click at [843, 575] on div "Vaccination Card Upload" at bounding box center [632, 578] width 954 height 64
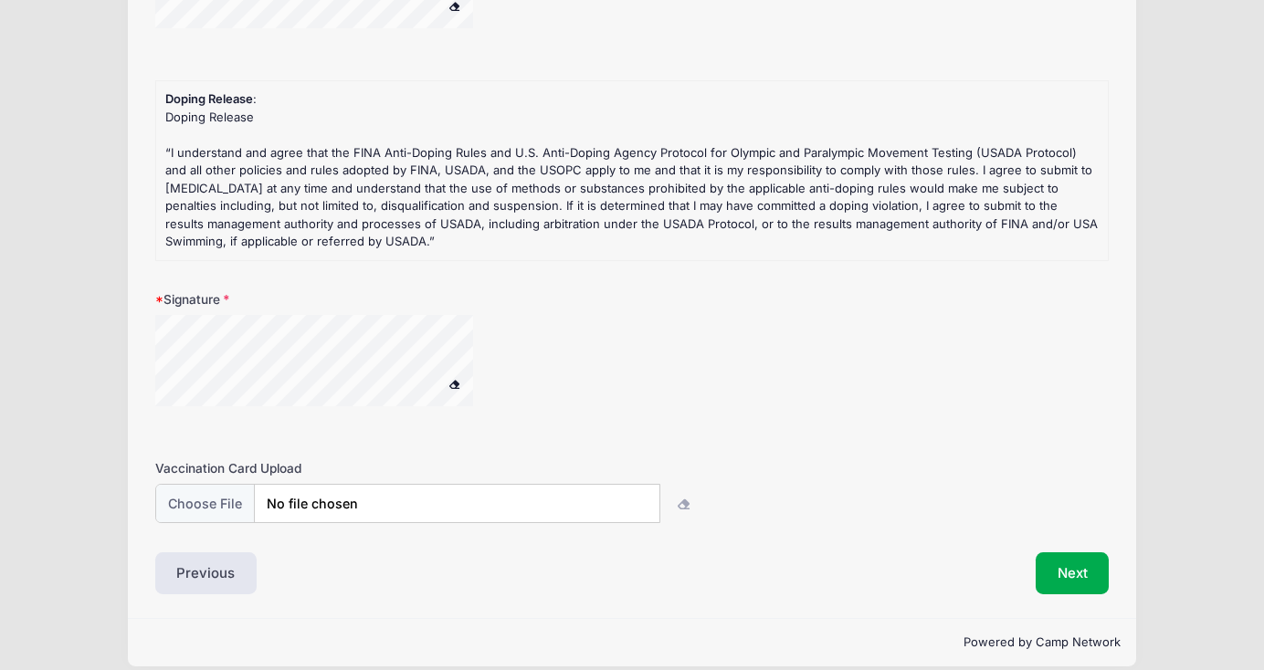
scroll to position [546, 0]
click at [1085, 561] on button "Next" at bounding box center [1073, 572] width 74 height 42
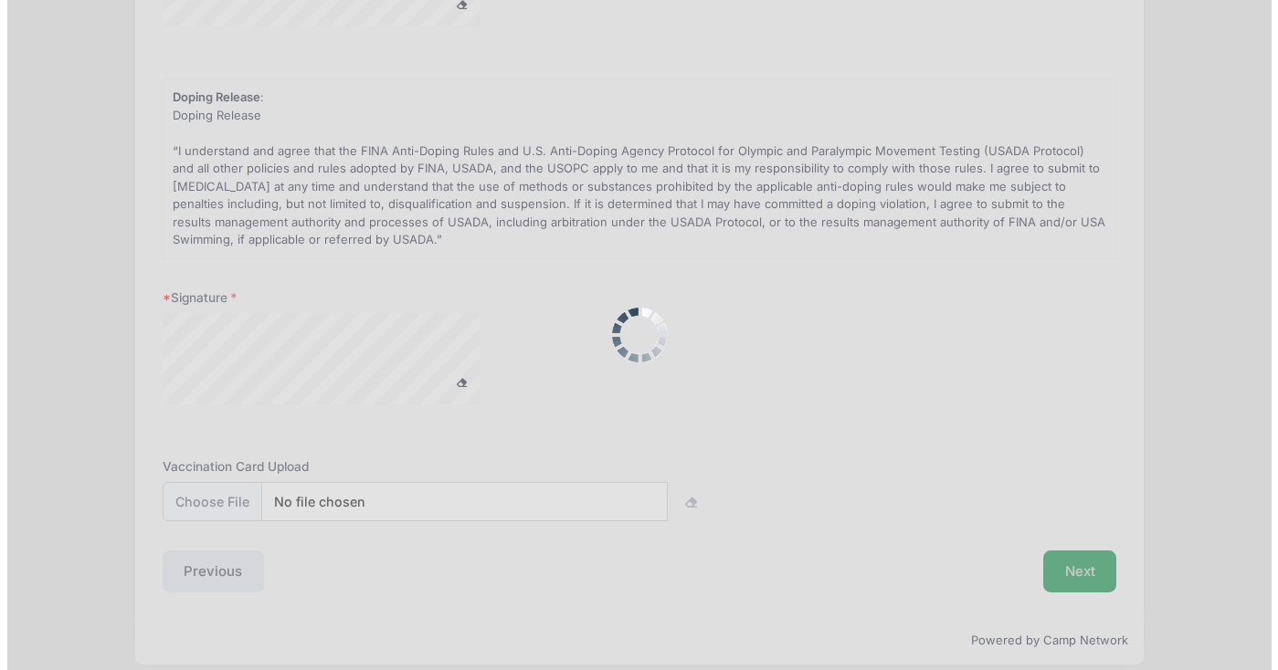
scroll to position [0, 0]
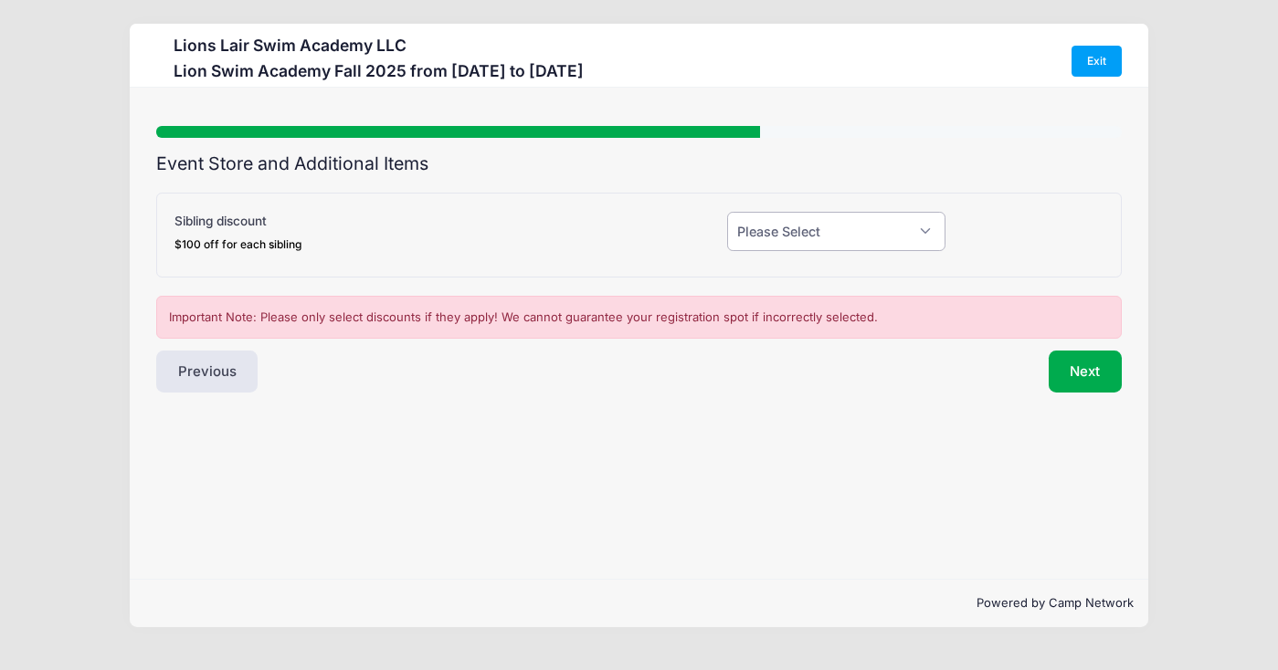
select select "0"
click at [872, 414] on div "Step 5 /7 Step 1 Step 2 Step 3 Step 4 Step 5 Policies Extra Items Summary Parti…" at bounding box center [639, 333] width 1019 height 491
click at [1073, 375] on button "Next" at bounding box center [1085, 372] width 74 height 42
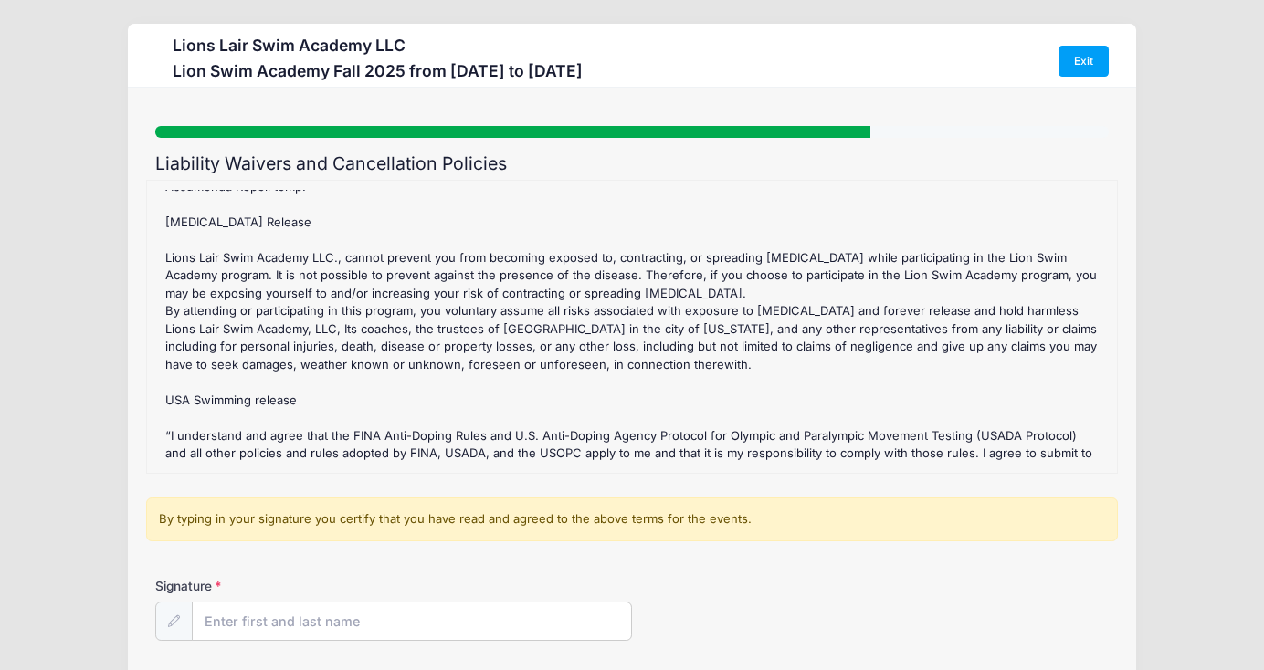
scroll to position [281, 0]
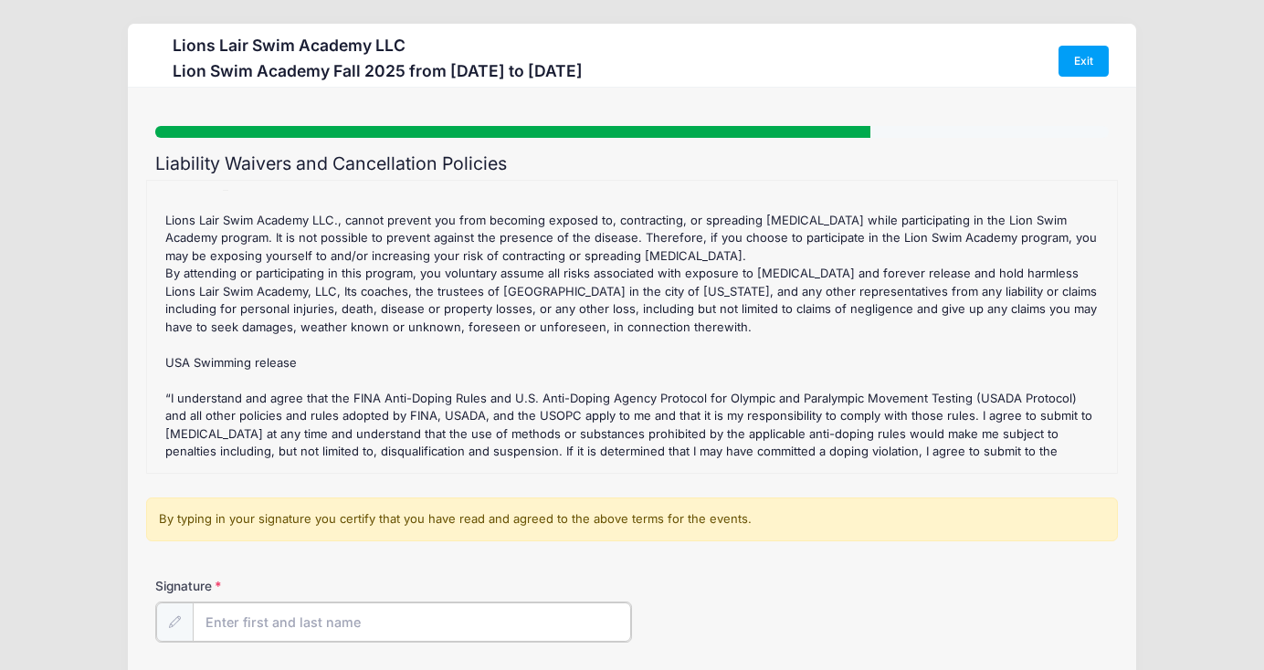
click at [303, 624] on input "Signature" at bounding box center [412, 622] width 438 height 39
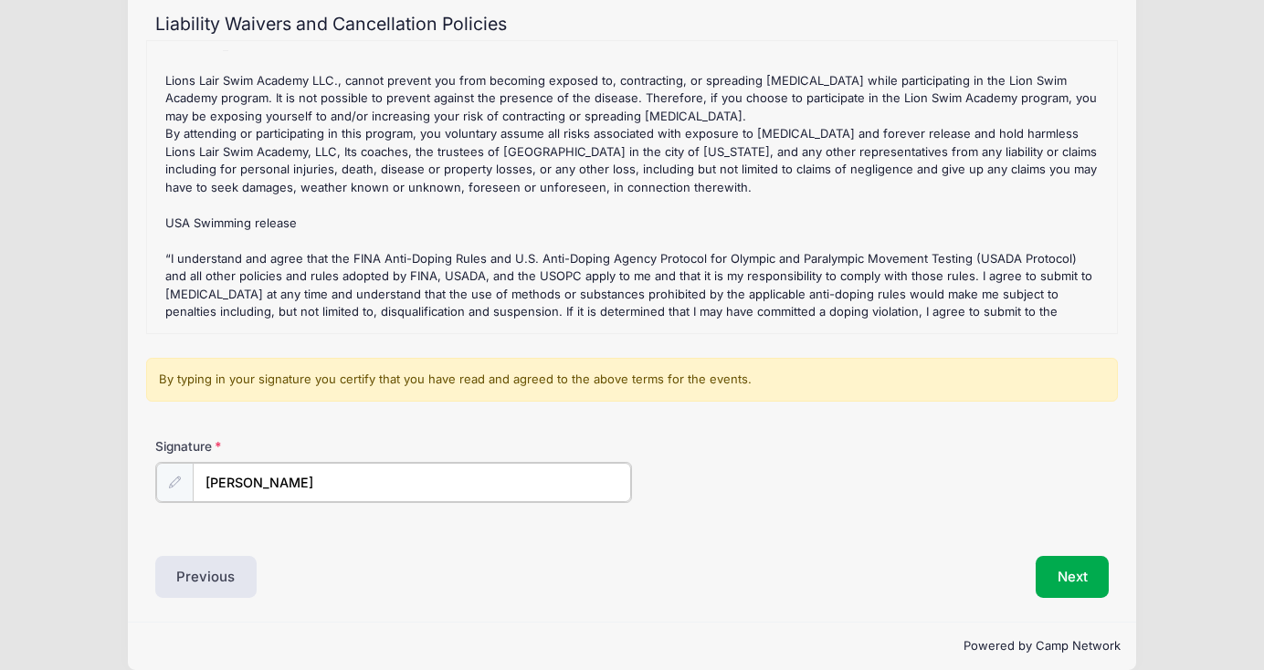
scroll to position [153, 0]
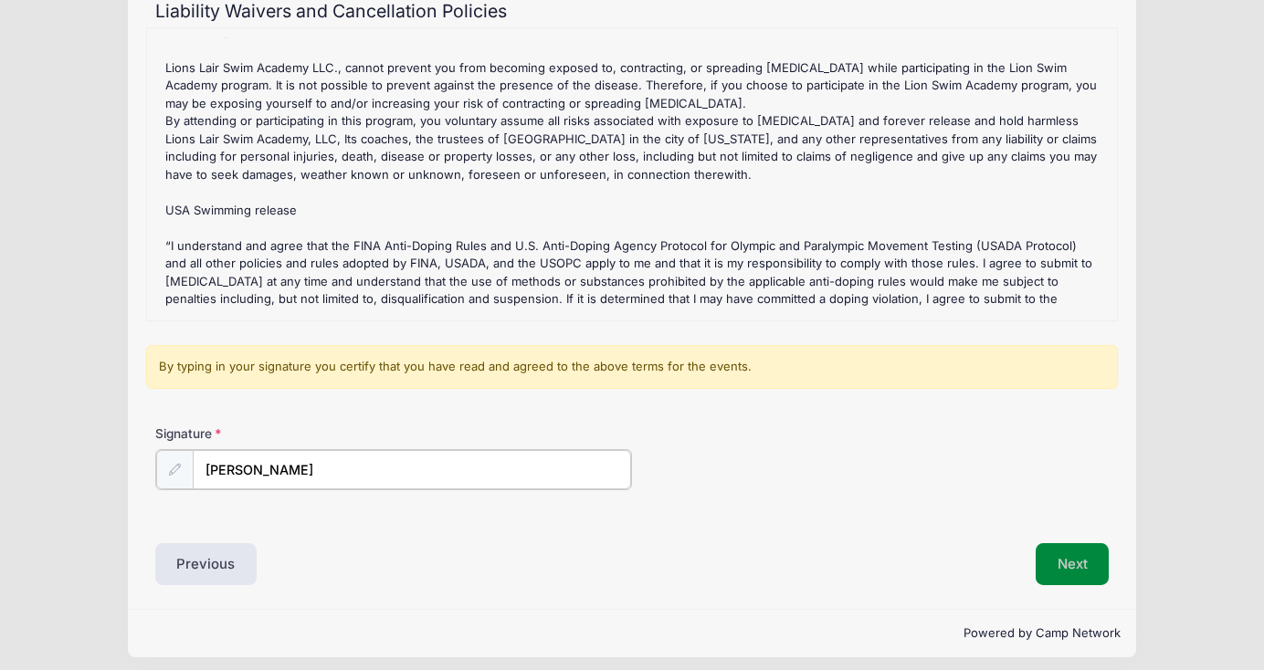
type input "concetta pilotto"
click at [1062, 559] on button "Next" at bounding box center [1073, 563] width 74 height 42
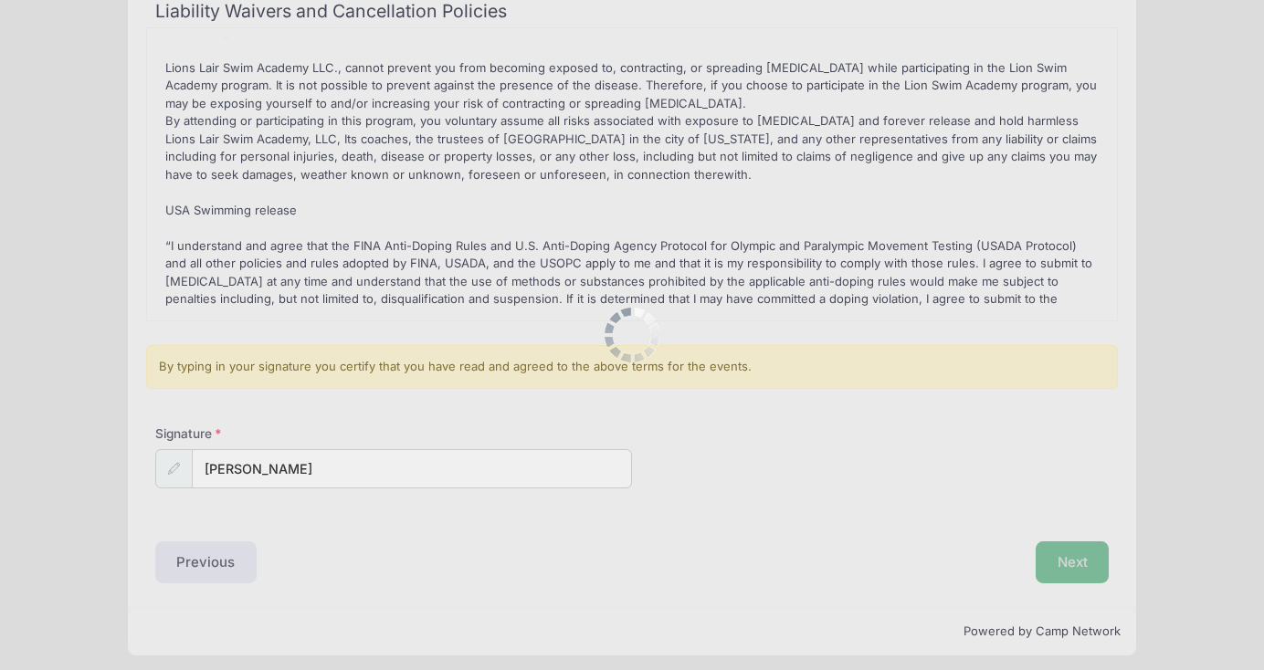
scroll to position [0, 0]
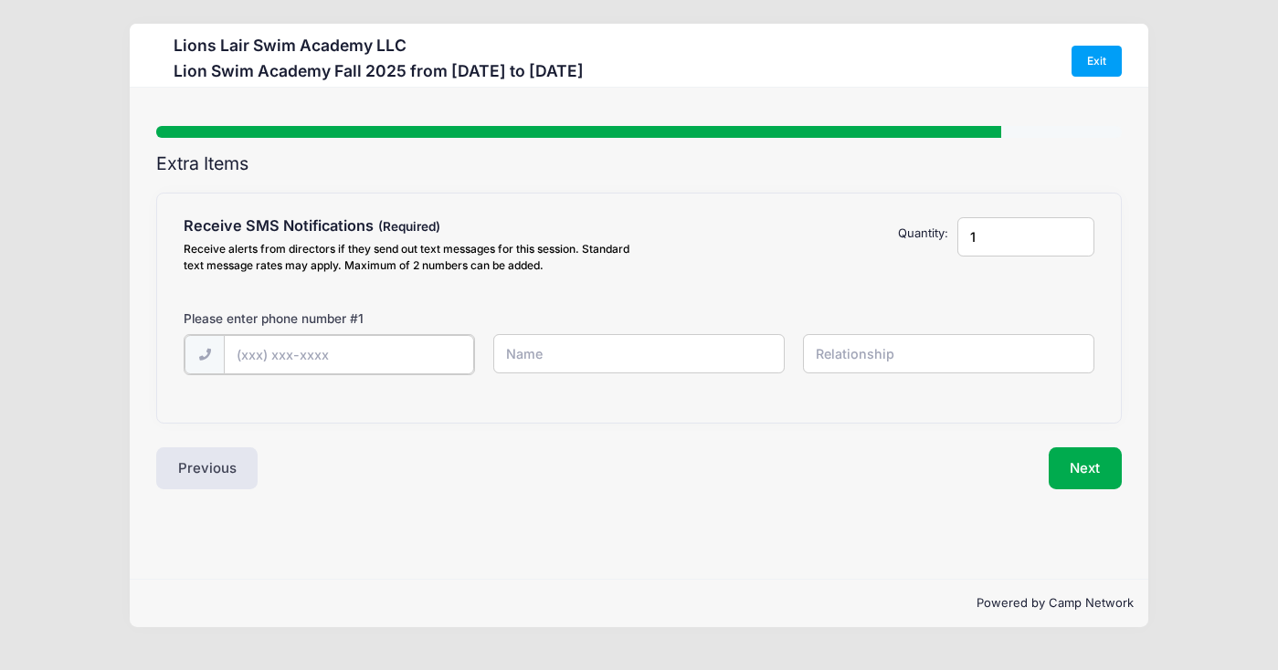
click at [0, 0] on input "text" at bounding box center [0, 0] width 0 height 0
type input "(626) 757-2426"
type input "Concetta"
type input "mom"
click at [1009, 235] on input "1" at bounding box center [1025, 236] width 137 height 39
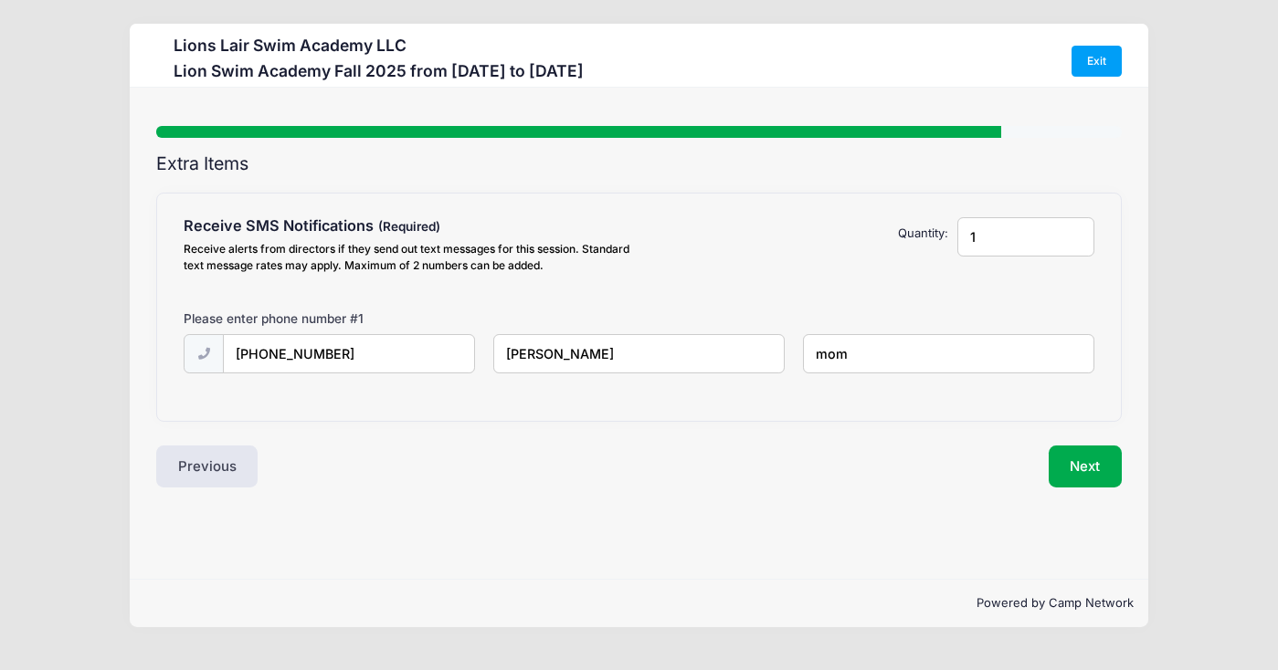
type input "2"
click at [1074, 232] on input "2" at bounding box center [1025, 236] width 137 height 39
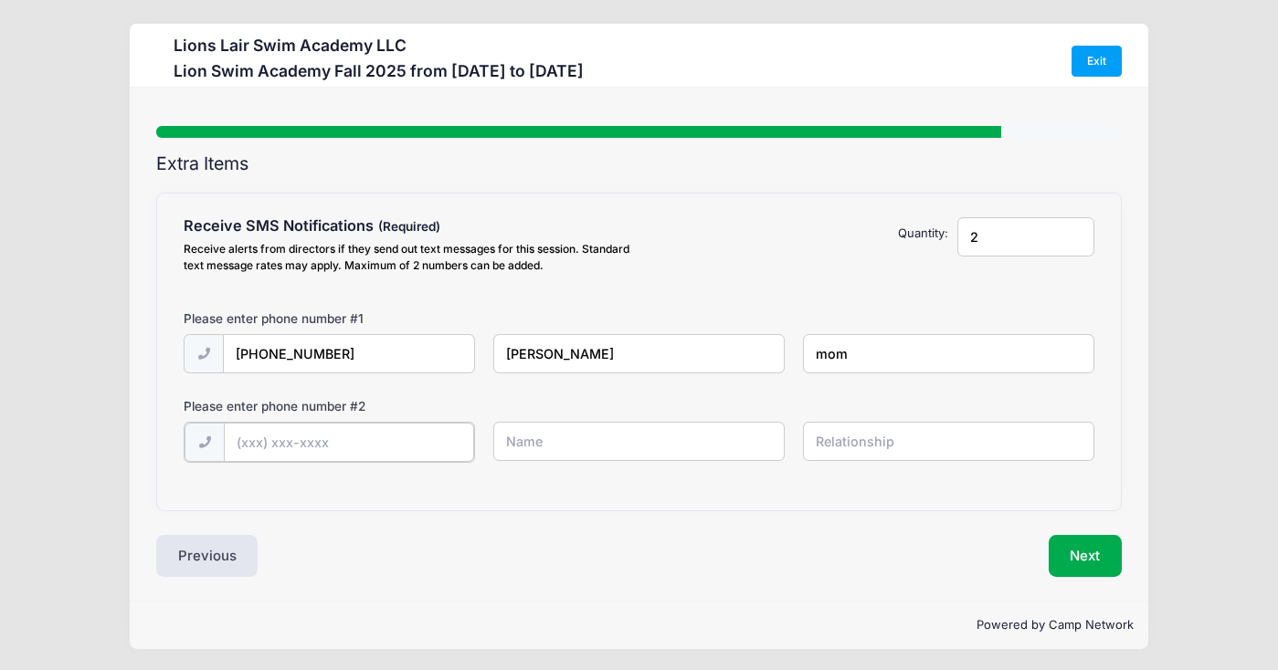
click at [0, 0] on input "text" at bounding box center [0, 0] width 0 height 0
type input "(626) 235-6864"
click at [0, 0] on input "text" at bounding box center [0, 0] width 0 height 0
type input "Agostino"
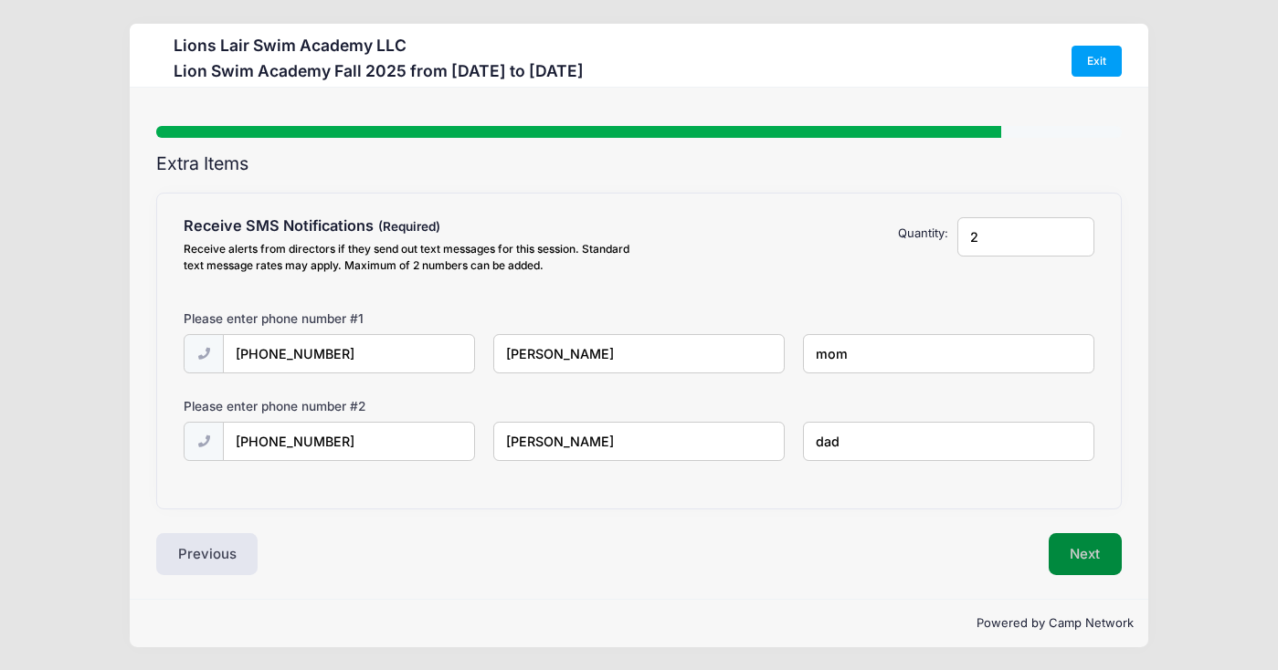
type input "dad"
click at [1115, 566] on button "Next" at bounding box center [1085, 554] width 74 height 42
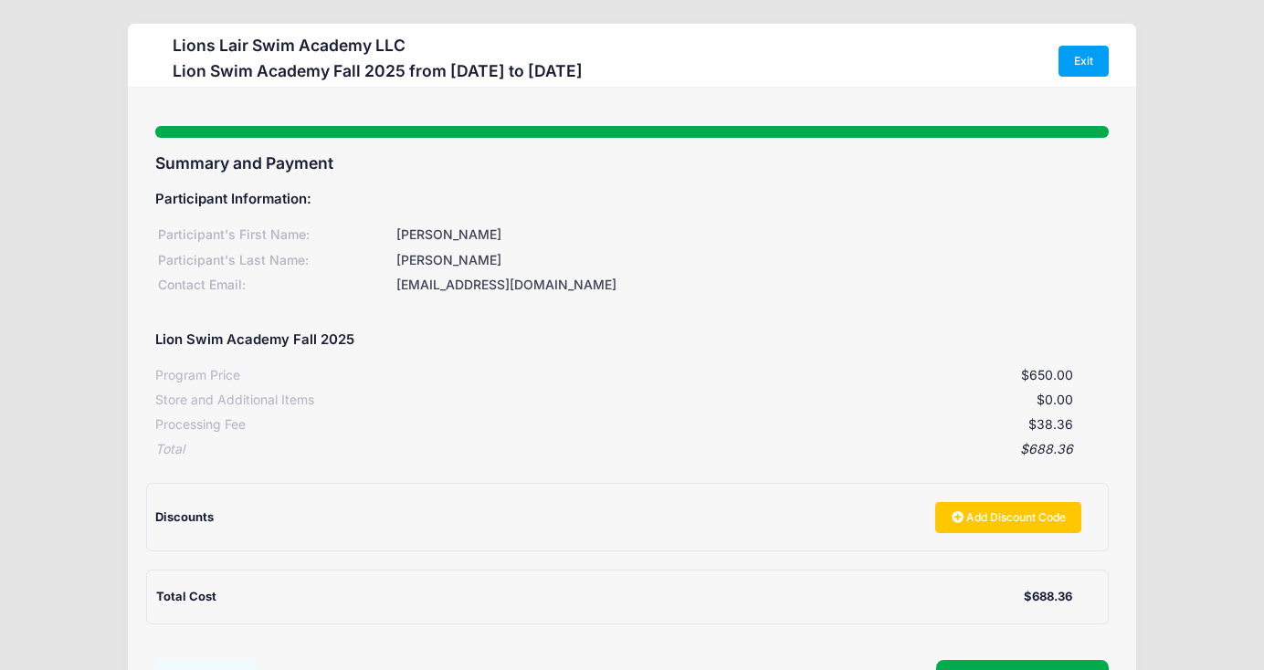
click at [771, 535] on div "Discounts Add Discount Code" at bounding box center [626, 517] width 943 height 67
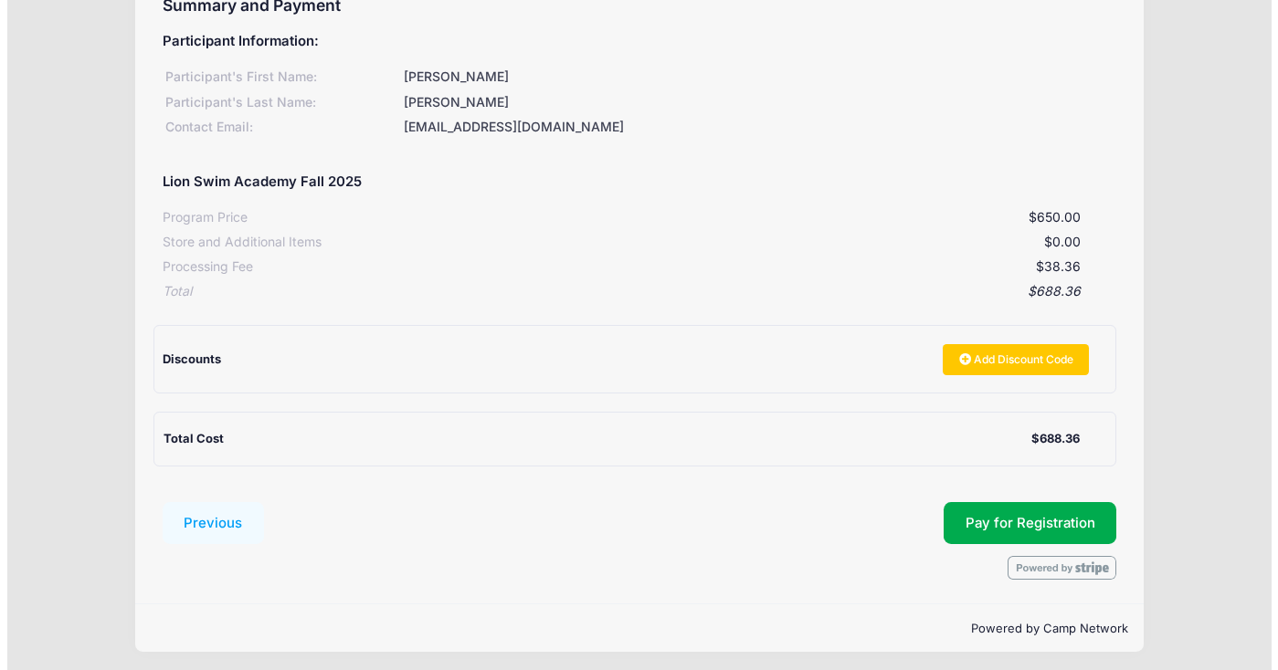
scroll to position [154, 0]
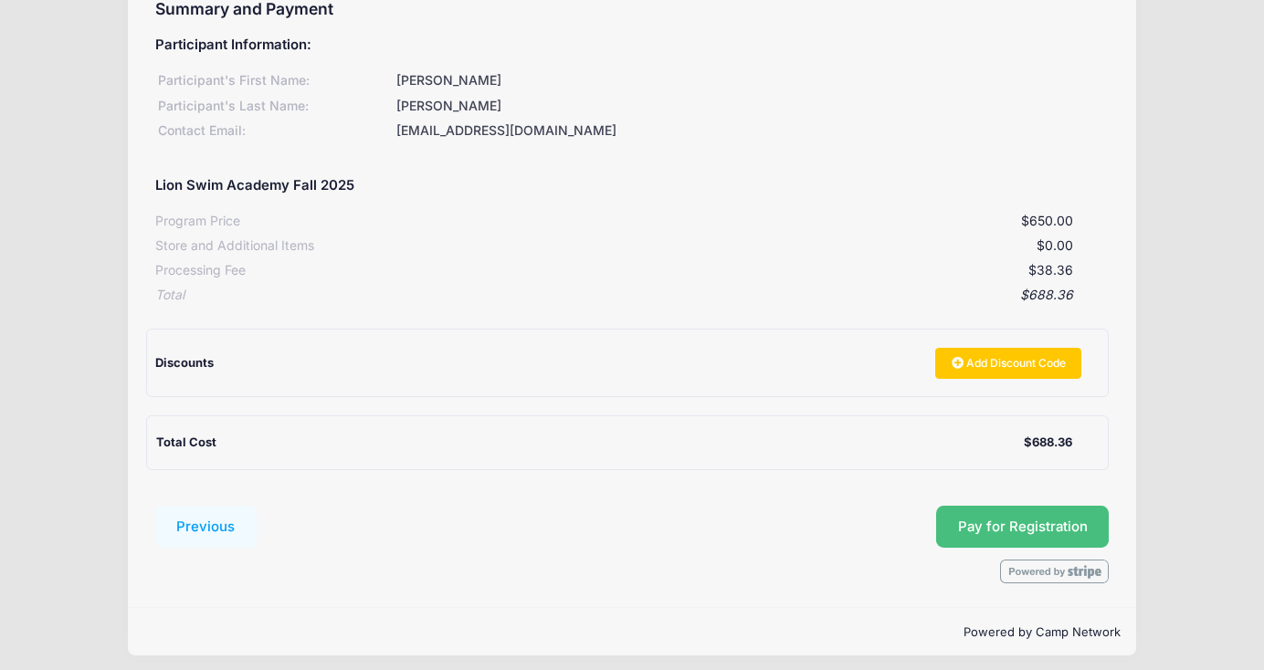
click at [1005, 522] on span "Pay for Registration" at bounding box center [1023, 527] width 130 height 16
